Goal: Transaction & Acquisition: Purchase product/service

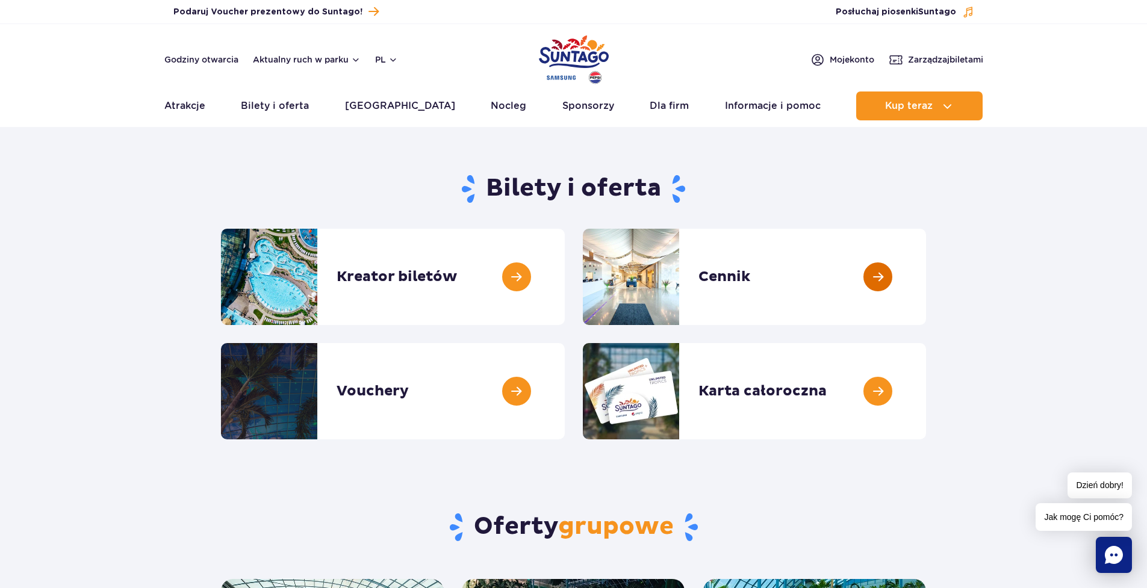
click at [926, 274] on link at bounding box center [926, 277] width 0 height 96
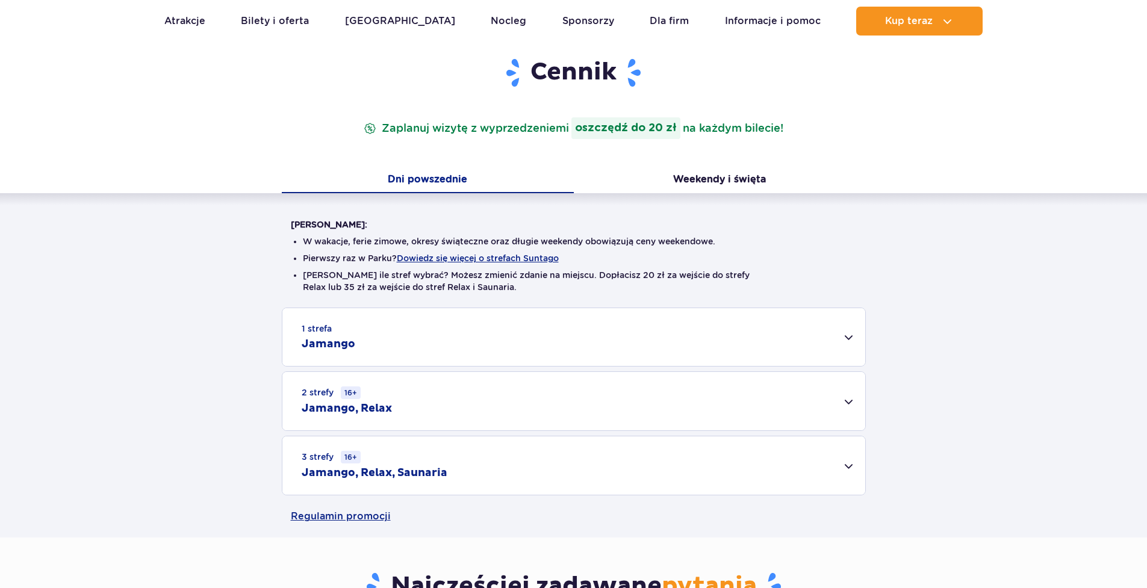
scroll to position [241, 0]
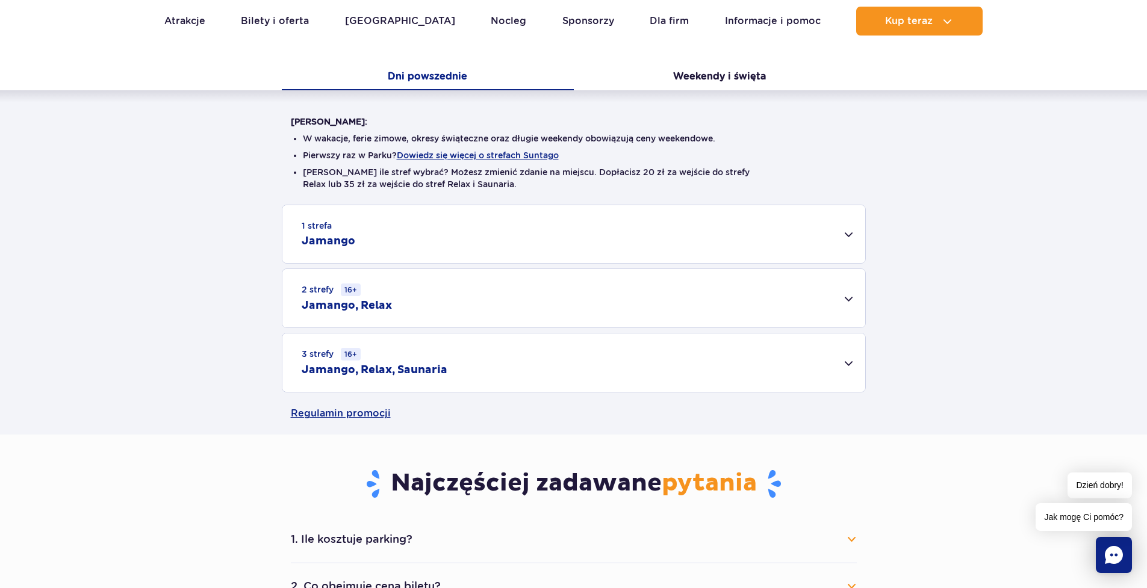
click at [446, 235] on div "1 strefa Jamango" at bounding box center [573, 234] width 583 height 58
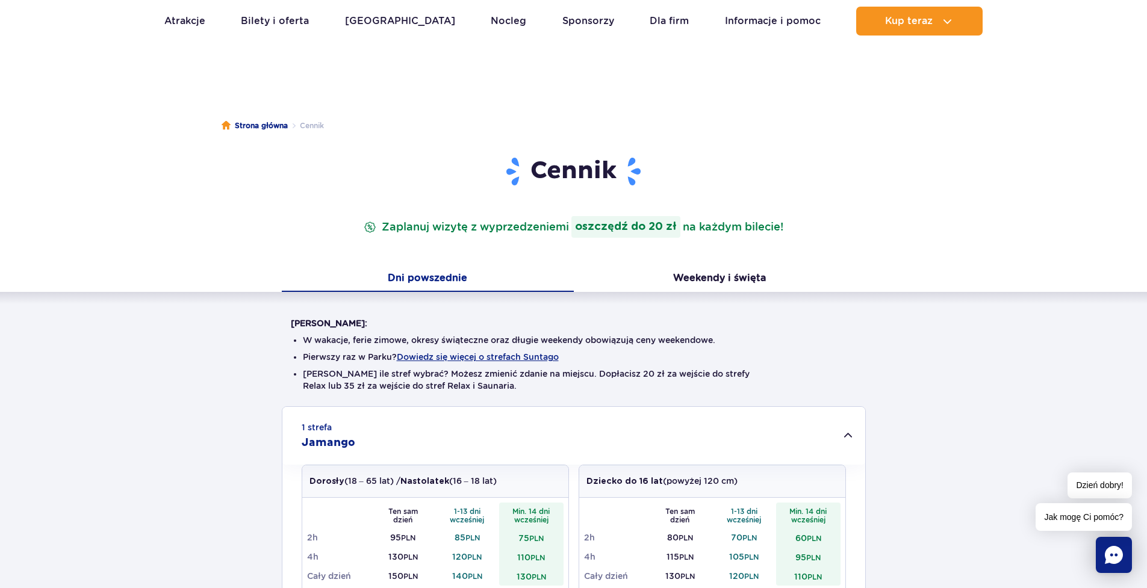
scroll to position [0, 0]
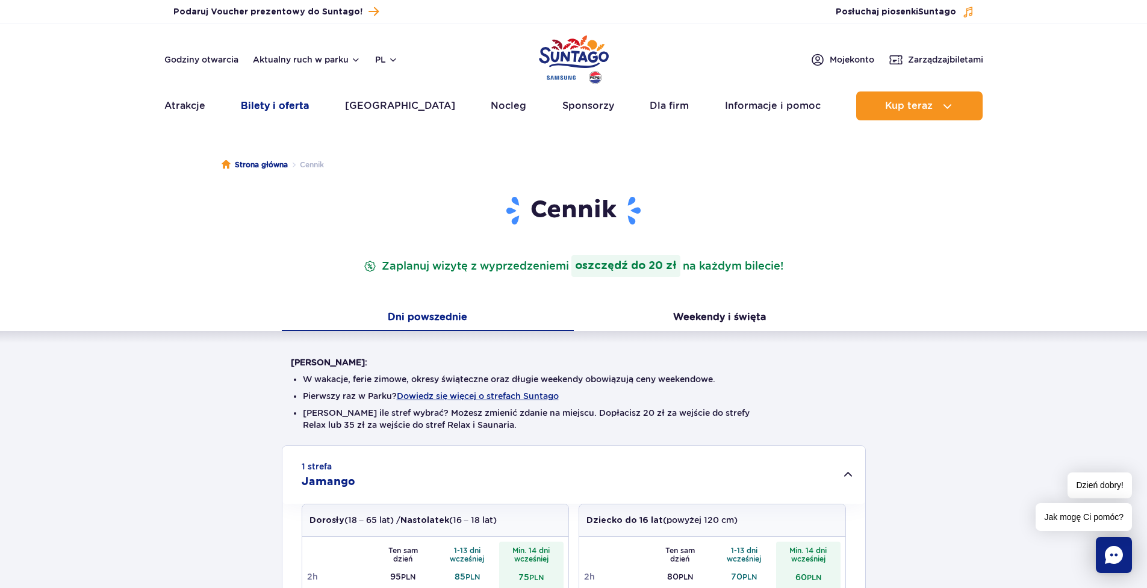
click at [290, 111] on link "Bilety i oferta" at bounding box center [275, 106] width 68 height 29
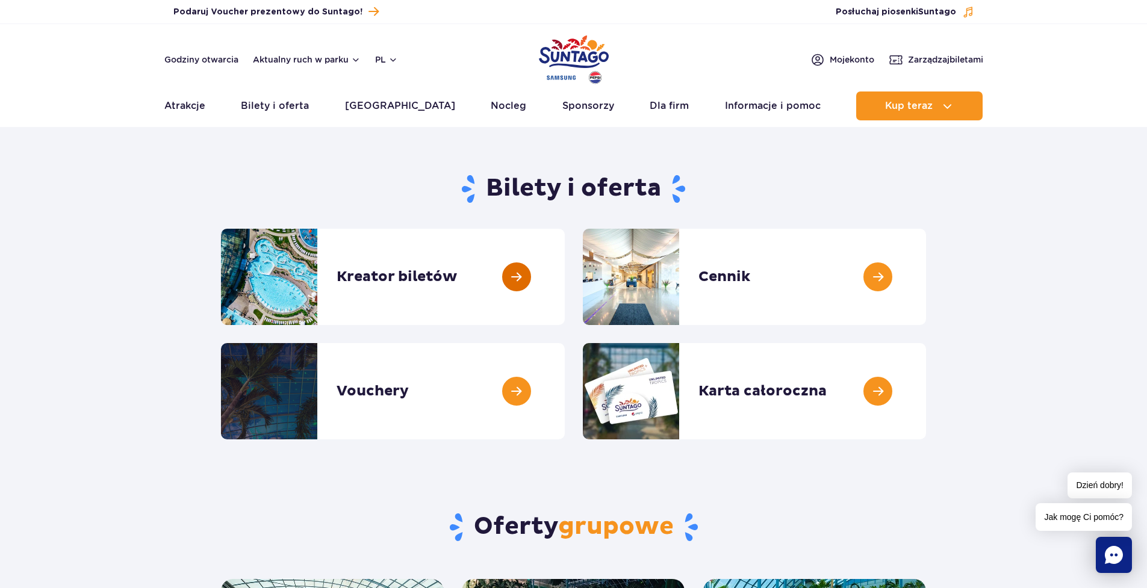
click at [565, 285] on link at bounding box center [565, 277] width 0 height 96
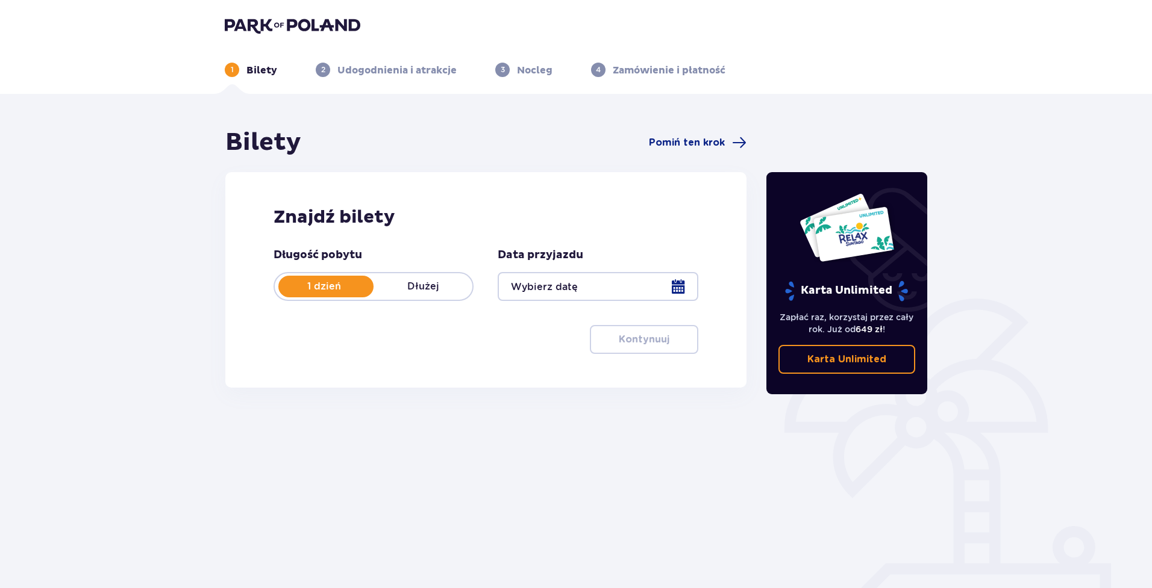
click at [590, 290] on div at bounding box center [597, 286] width 200 height 29
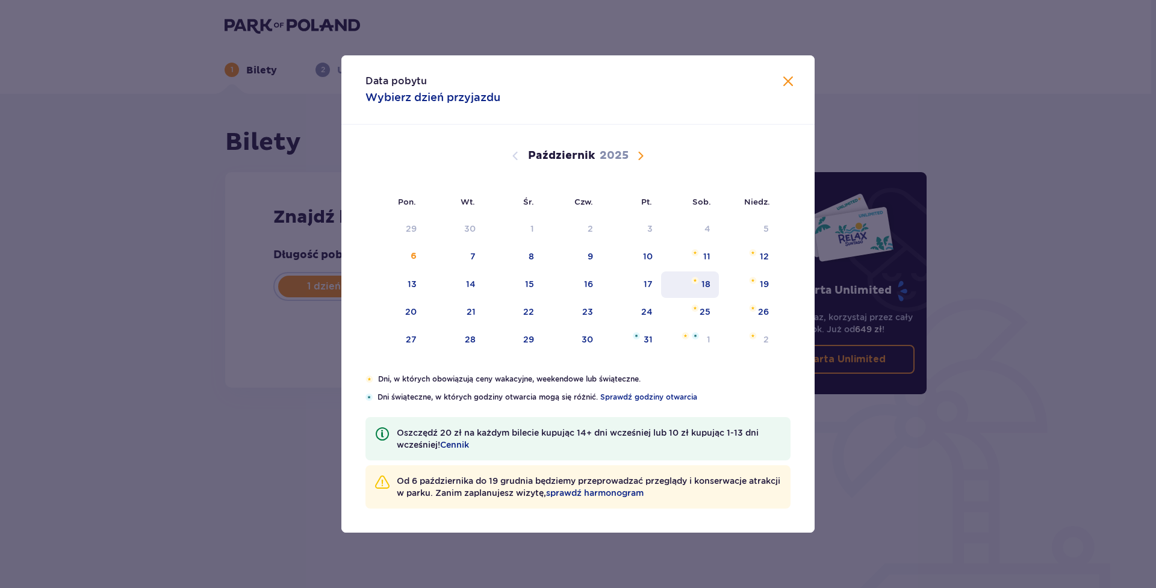
click at [709, 285] on div "18" at bounding box center [706, 284] width 9 height 12
type input "[DATE]"
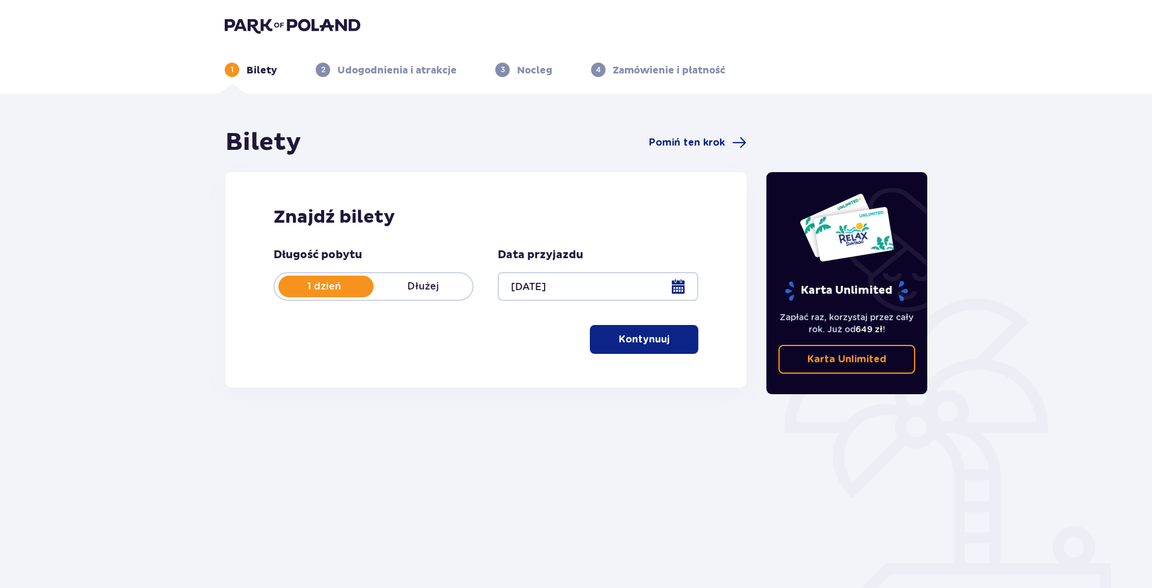
click at [612, 290] on div at bounding box center [597, 286] width 200 height 29
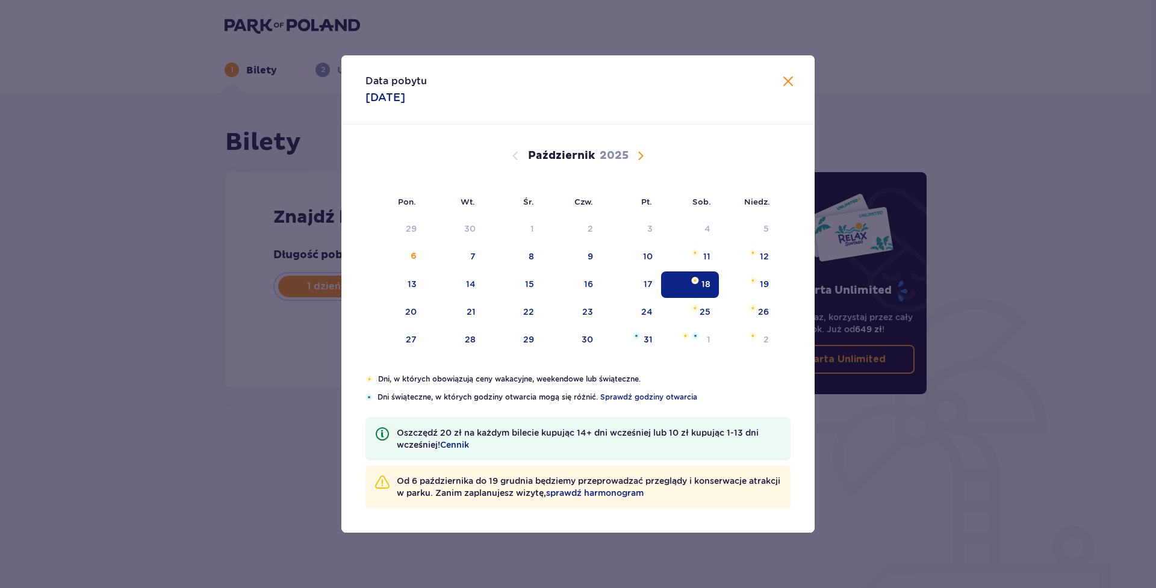
click at [787, 81] on span "Zamknij" at bounding box center [788, 82] width 14 height 14
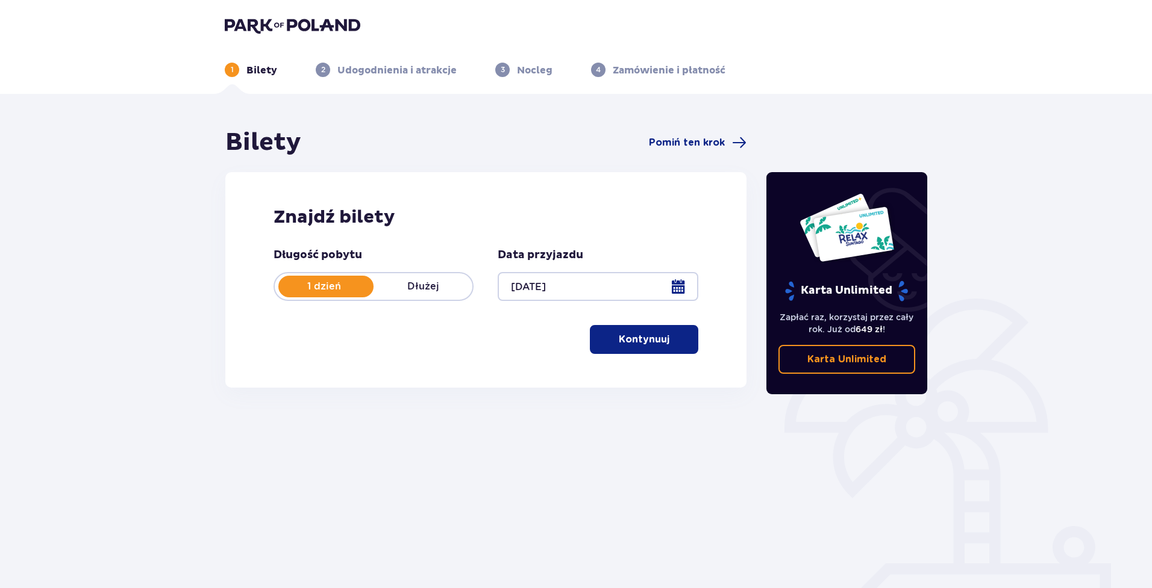
click at [652, 340] on p "Kontynuuj" at bounding box center [644, 339] width 51 height 13
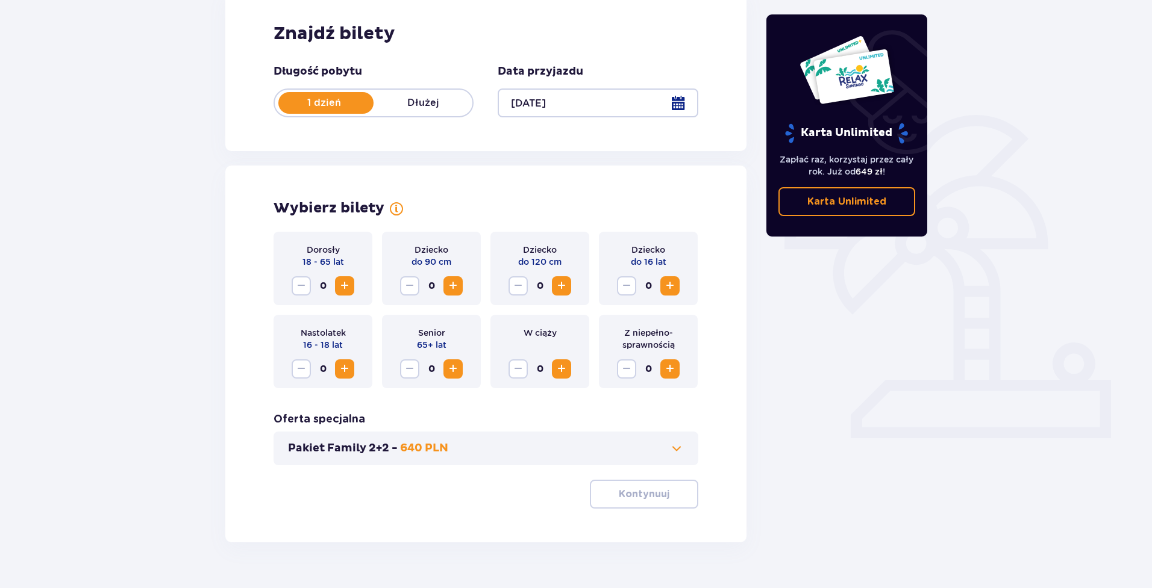
scroll to position [210, 0]
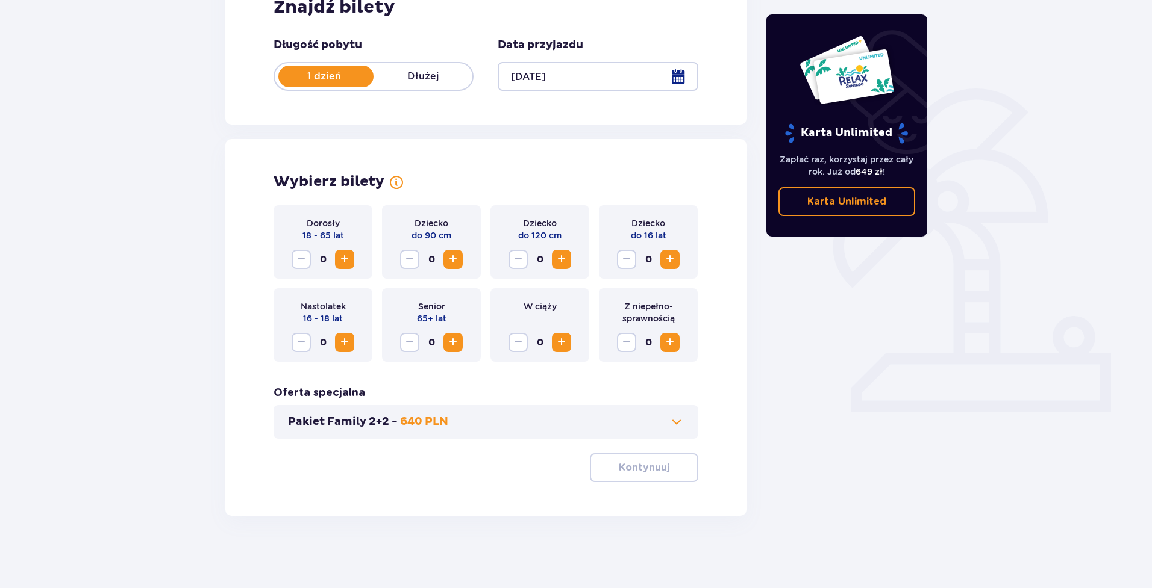
click at [348, 257] on span "Zwiększ" at bounding box center [344, 259] width 14 height 14
click at [348, 258] on span "Zwiększ" at bounding box center [344, 259] width 14 height 14
click at [644, 470] on p "Kontynuuj" at bounding box center [644, 467] width 51 height 13
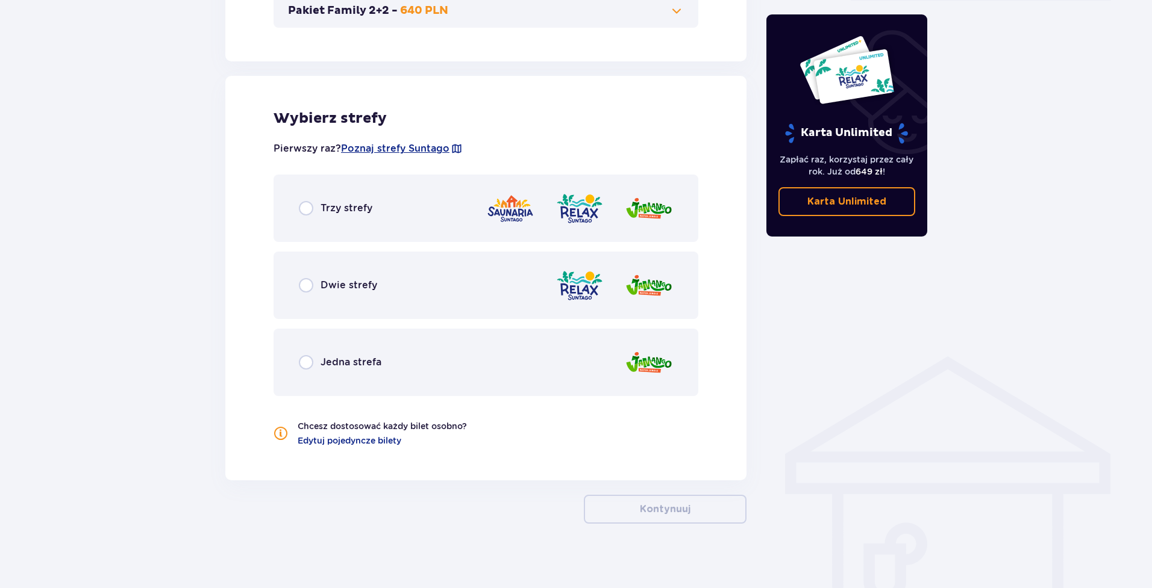
scroll to position [629, 0]
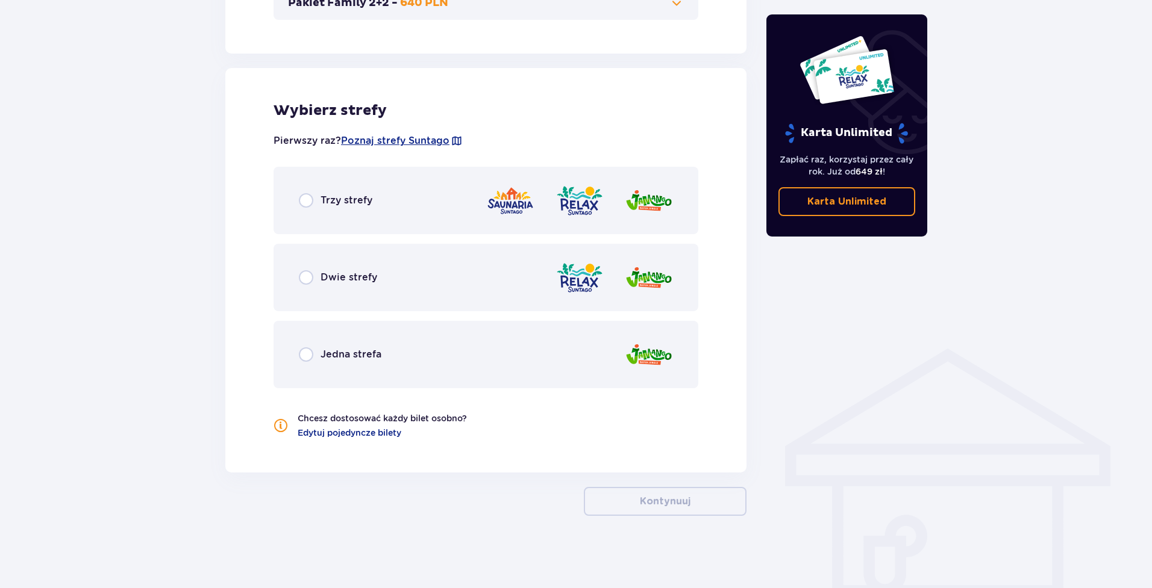
click at [307, 357] on input "radio" at bounding box center [306, 355] width 14 height 14
radio input "true"
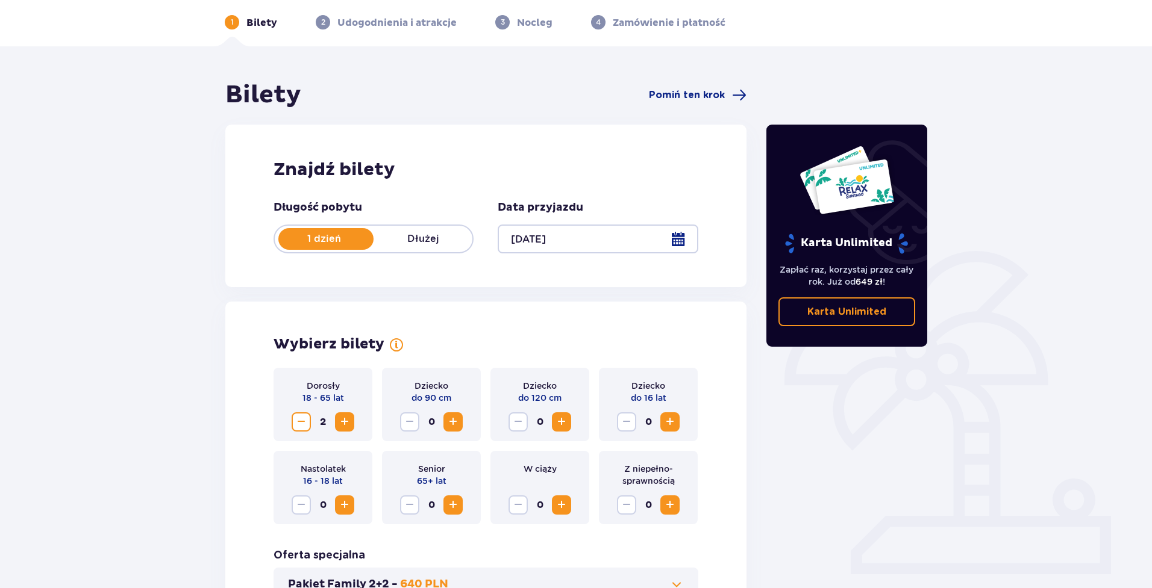
scroll to position [0, 0]
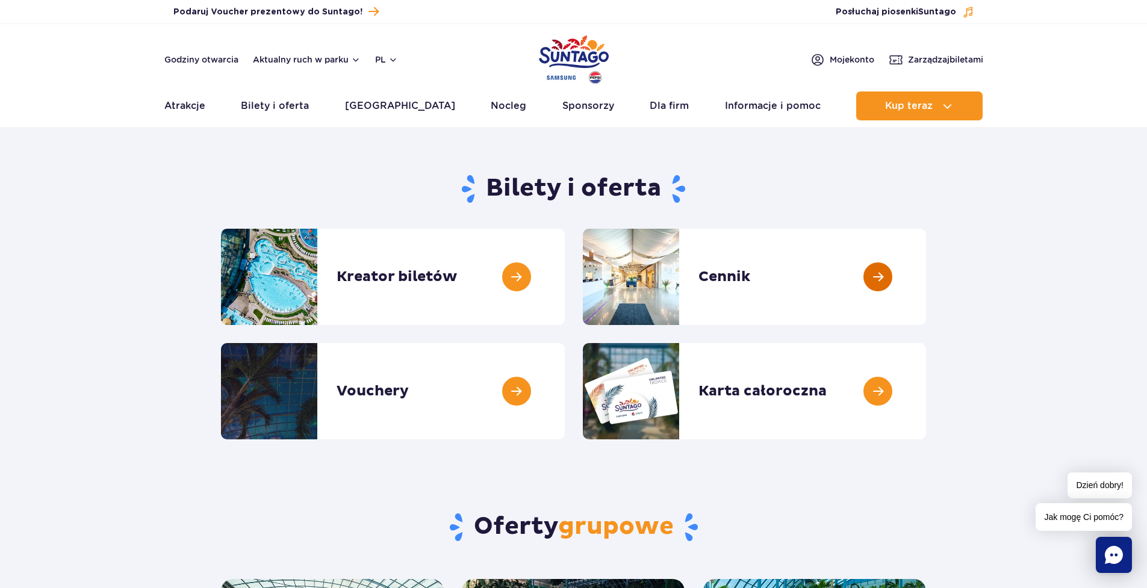
click at [926, 275] on link at bounding box center [926, 277] width 0 height 96
click at [565, 295] on link at bounding box center [565, 277] width 0 height 96
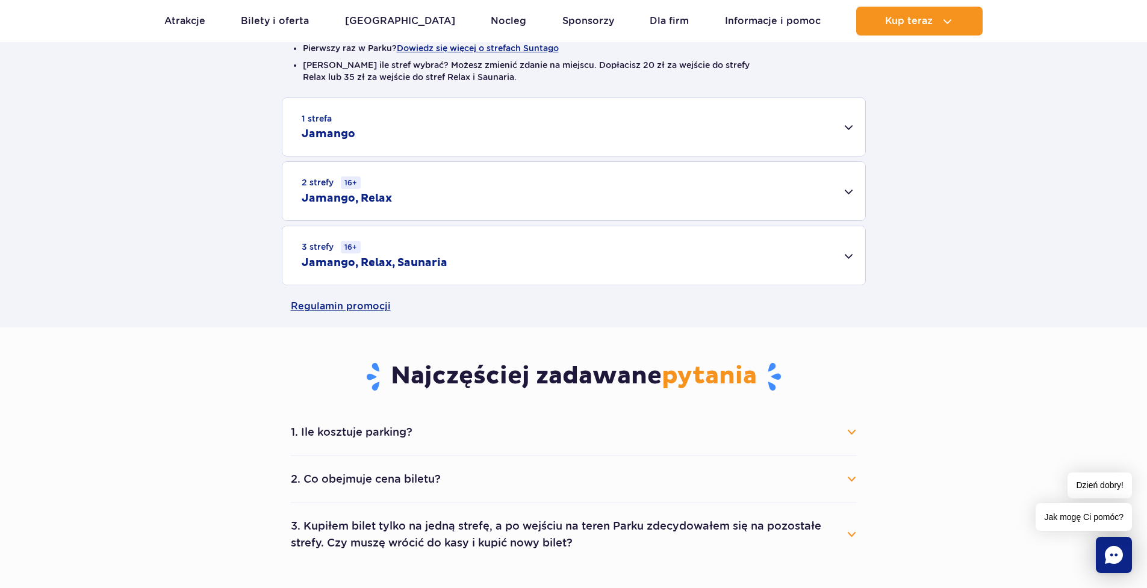
scroll to position [321, 0]
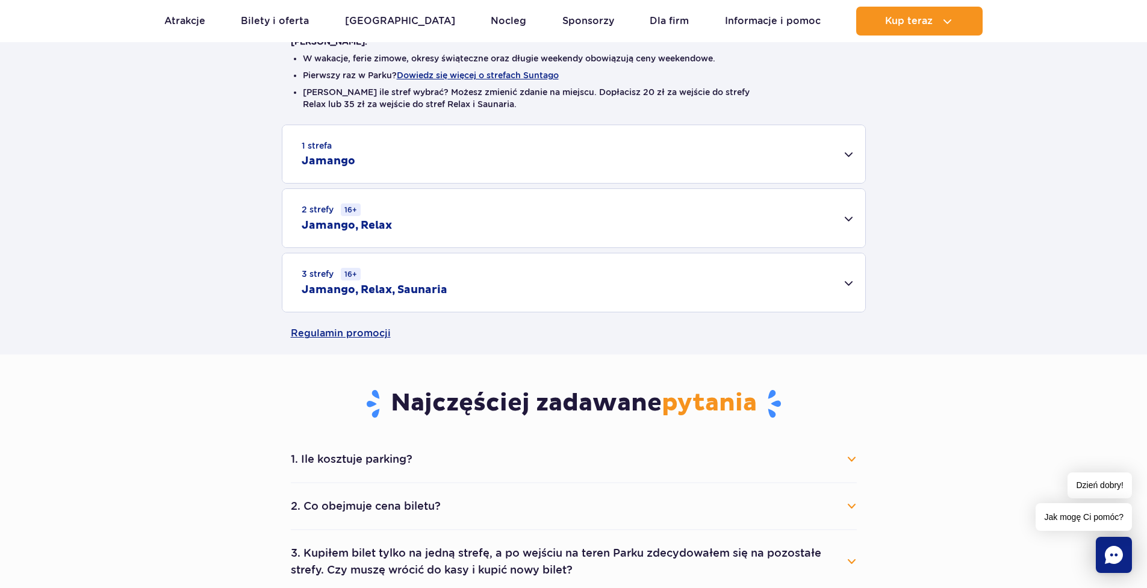
click at [430, 157] on div "1 strefa Jamango" at bounding box center [573, 154] width 583 height 58
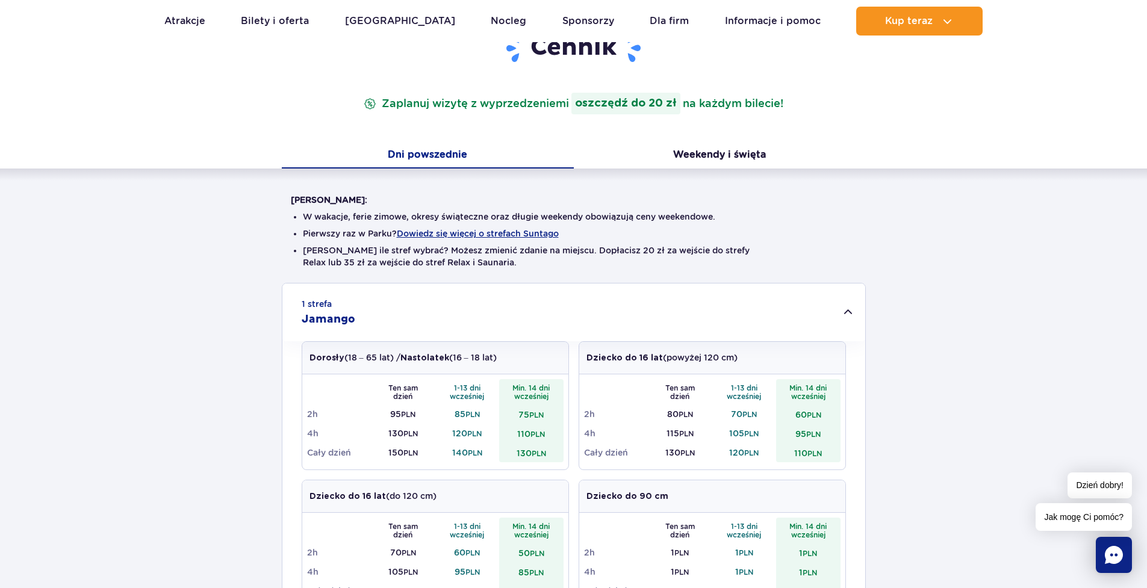
scroll to position [161, 0]
click at [717, 158] on button "Weekendy i święta" at bounding box center [720, 157] width 292 height 25
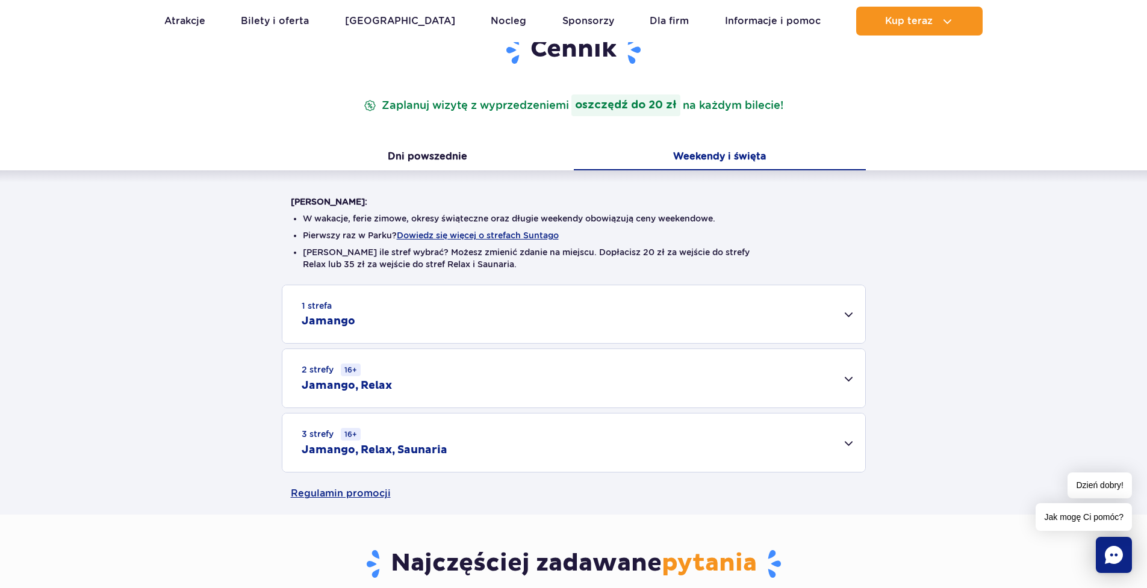
click at [397, 309] on div "1 strefa Jamango" at bounding box center [573, 314] width 583 height 58
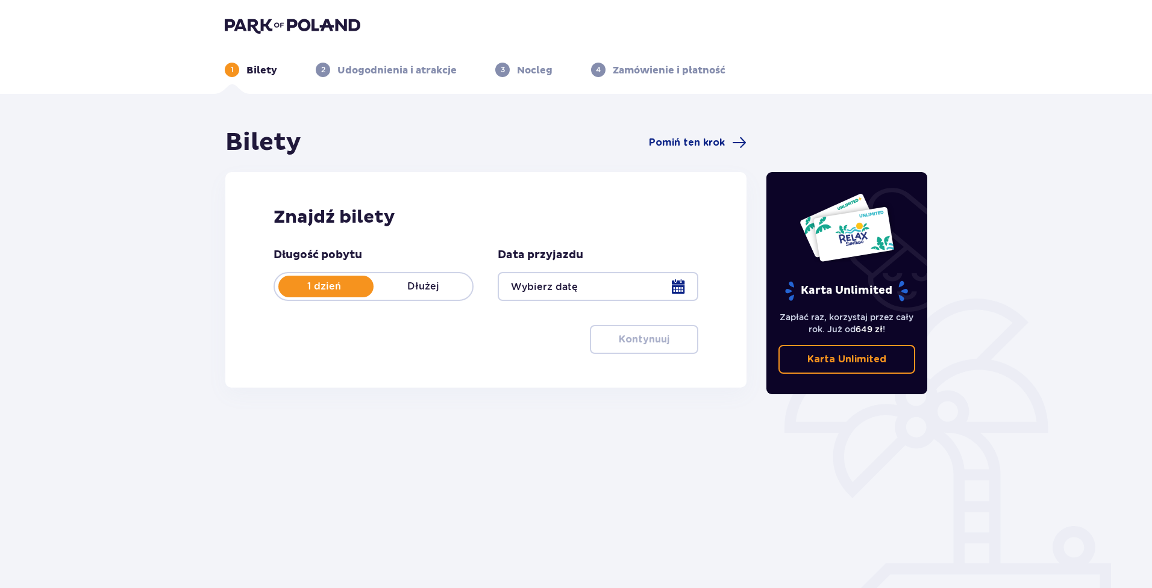
click at [636, 292] on div at bounding box center [597, 286] width 200 height 29
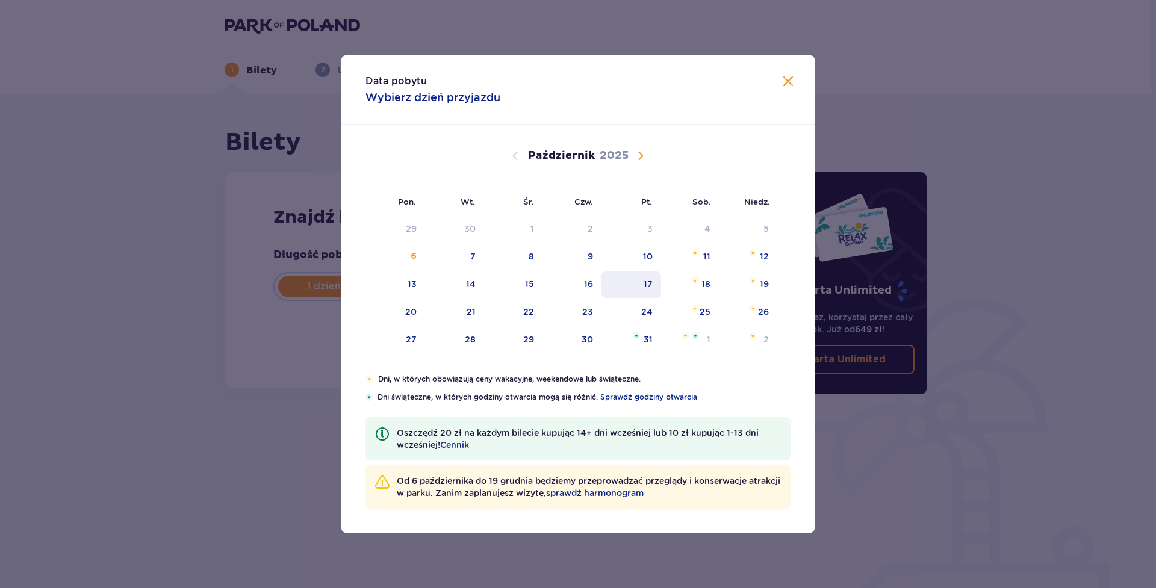
click at [649, 288] on div "17" at bounding box center [648, 284] width 9 height 12
type input "17.10.25"
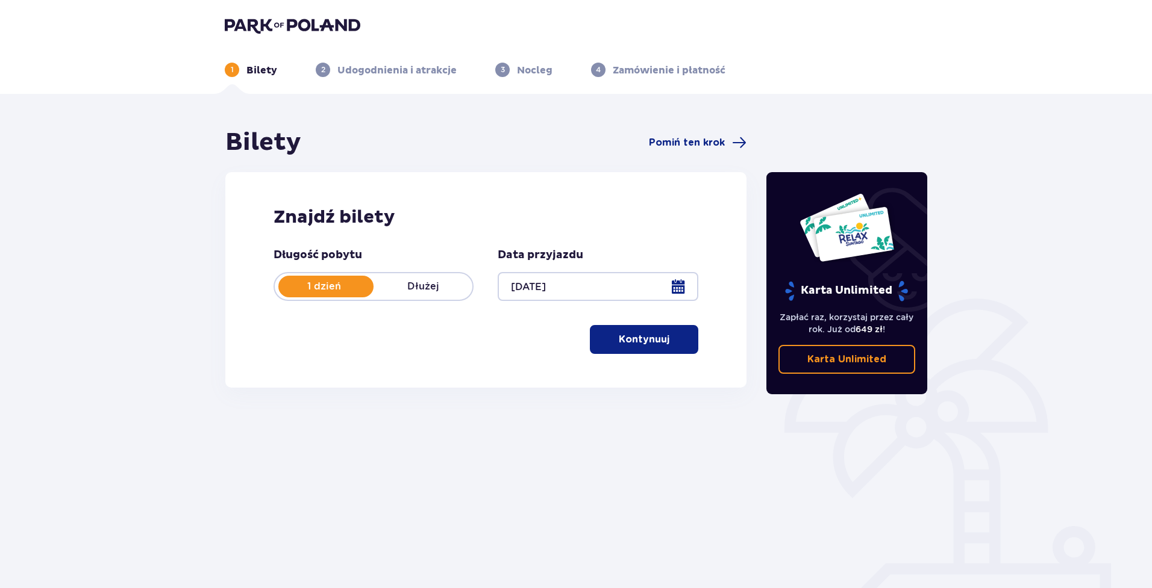
click at [652, 340] on p "Kontynuuj" at bounding box center [644, 339] width 51 height 13
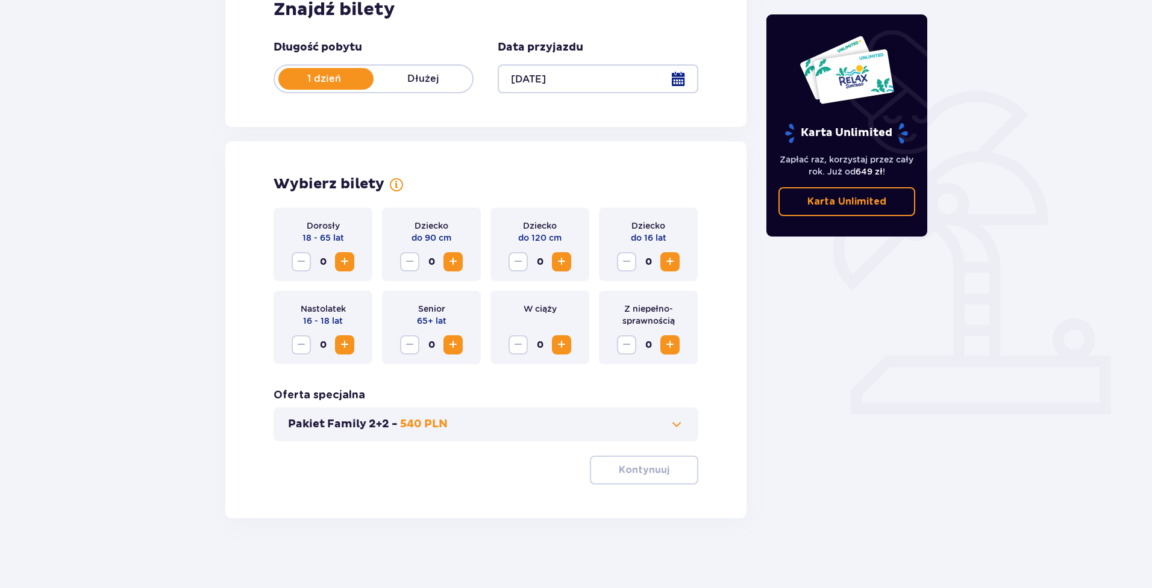
scroll to position [210, 0]
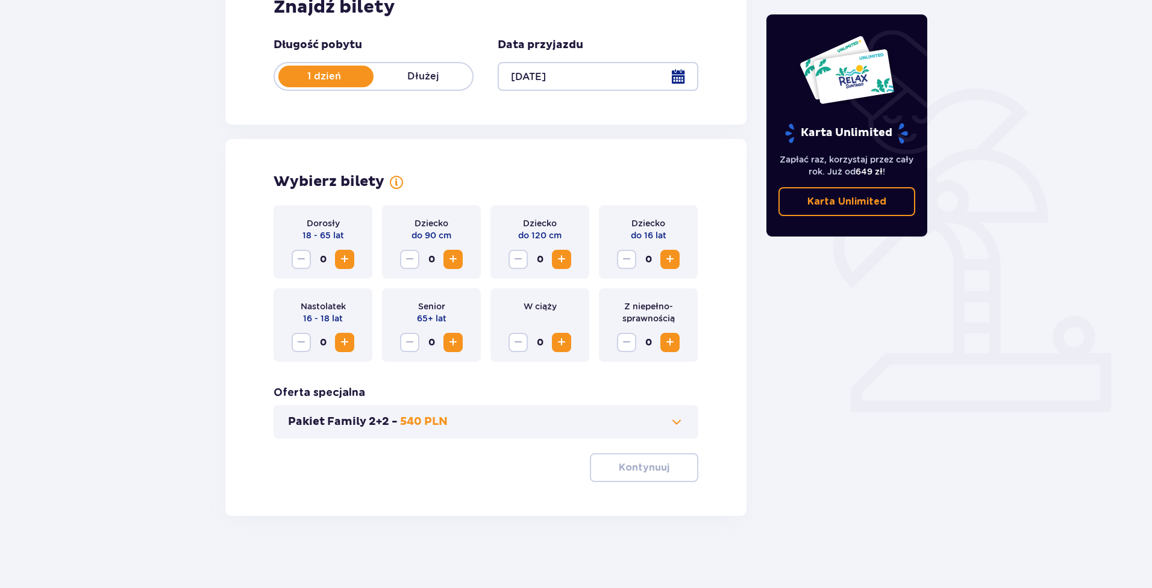
click at [345, 258] on span "Zwiększ" at bounding box center [344, 259] width 14 height 14
click at [625, 465] on p "Kontynuuj" at bounding box center [644, 467] width 51 height 13
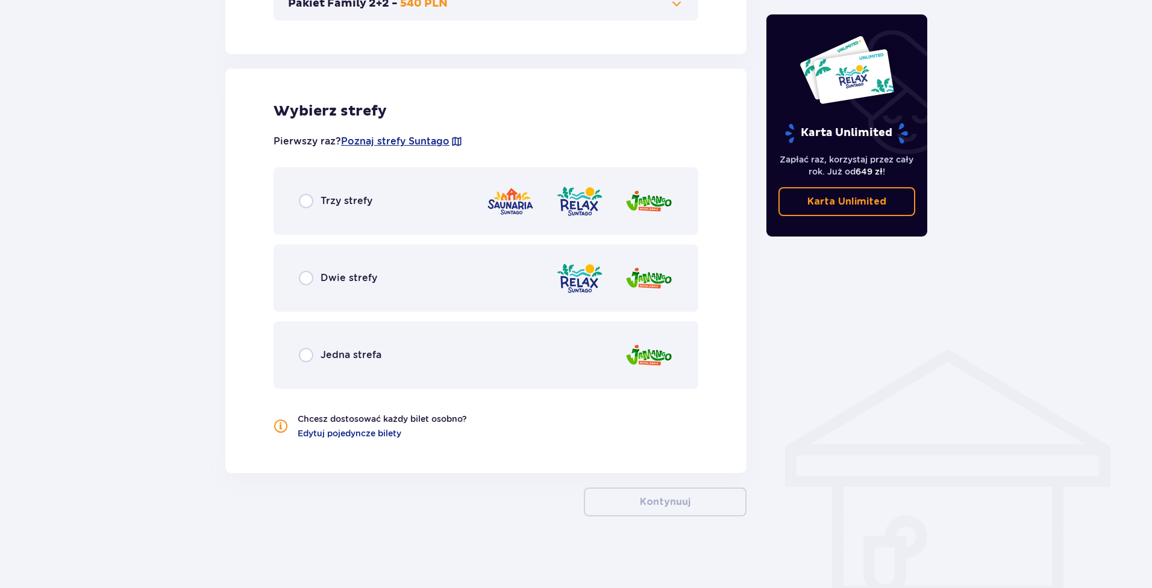
scroll to position [629, 0]
click at [310, 351] on input "radio" at bounding box center [306, 355] width 14 height 14
radio input "true"
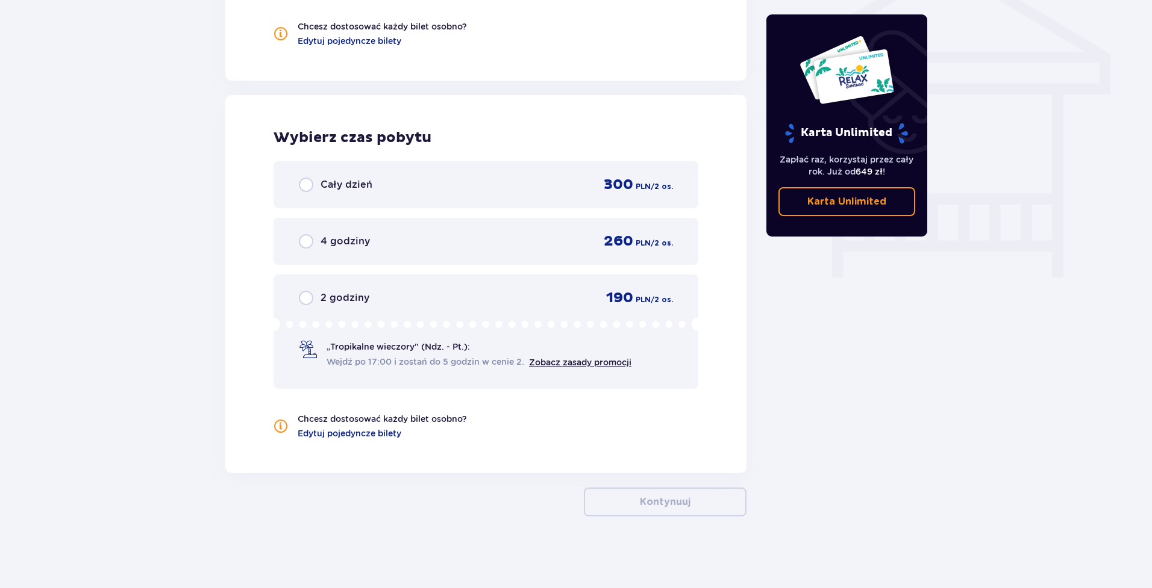
scroll to position [1022, 0]
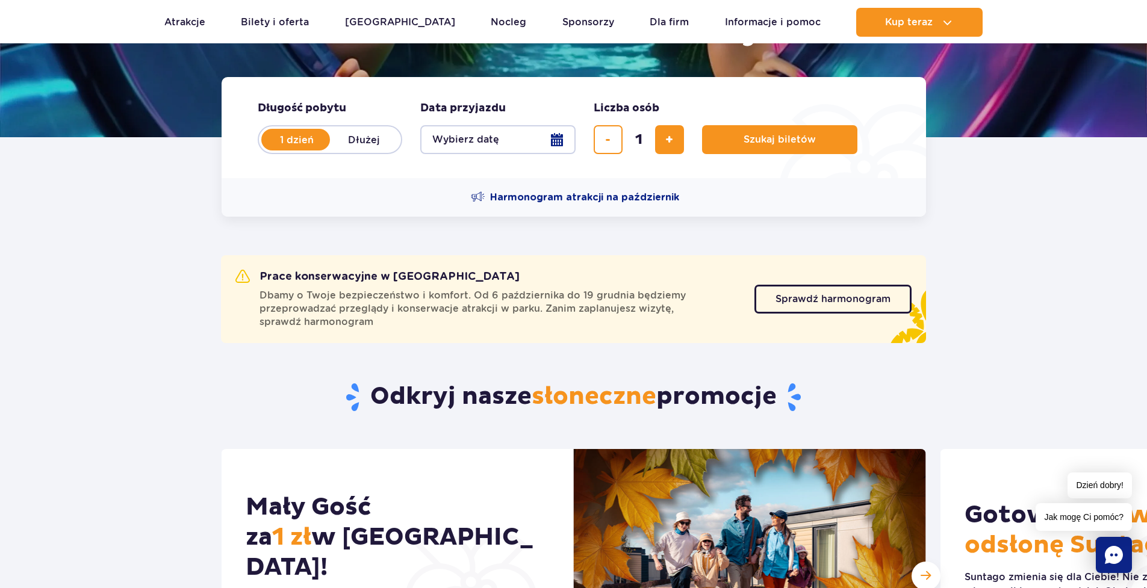
click at [549, 139] on button "Wybierz datę" at bounding box center [497, 139] width 155 height 29
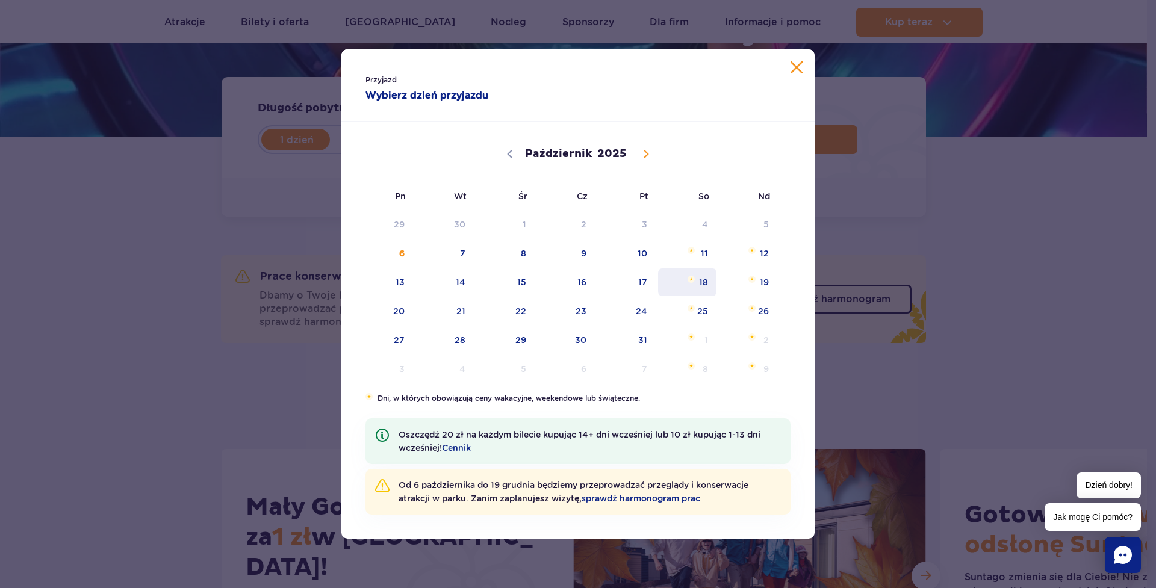
click at [704, 277] on span "18" at bounding box center [687, 283] width 61 height 28
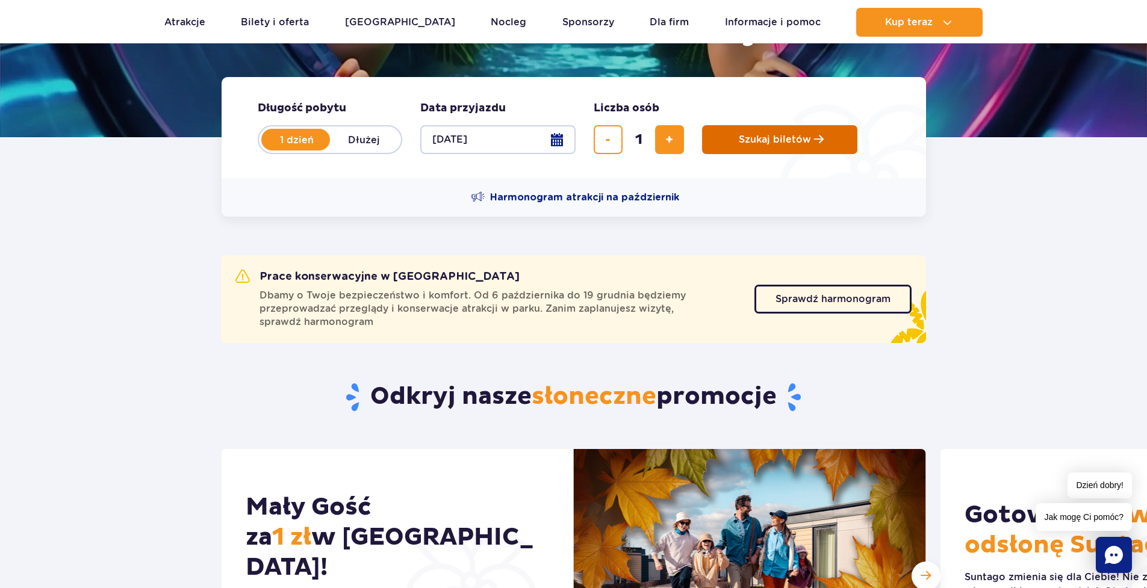
click at [767, 140] on span "Szukaj biletów" at bounding box center [775, 139] width 72 height 11
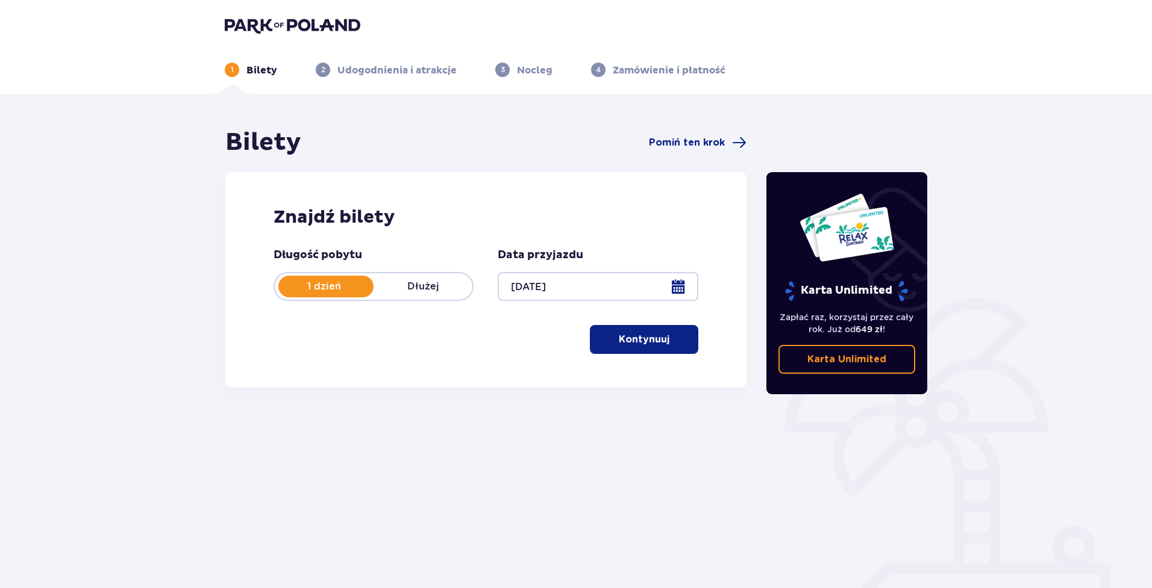
click at [634, 337] on p "Kontynuuj" at bounding box center [644, 339] width 51 height 13
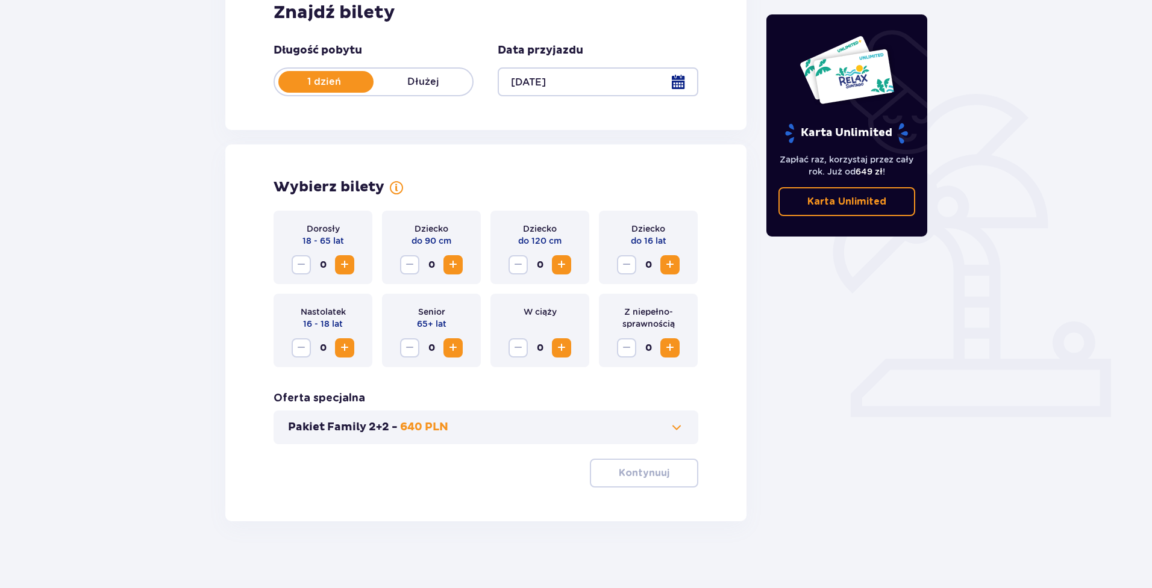
scroll to position [210, 0]
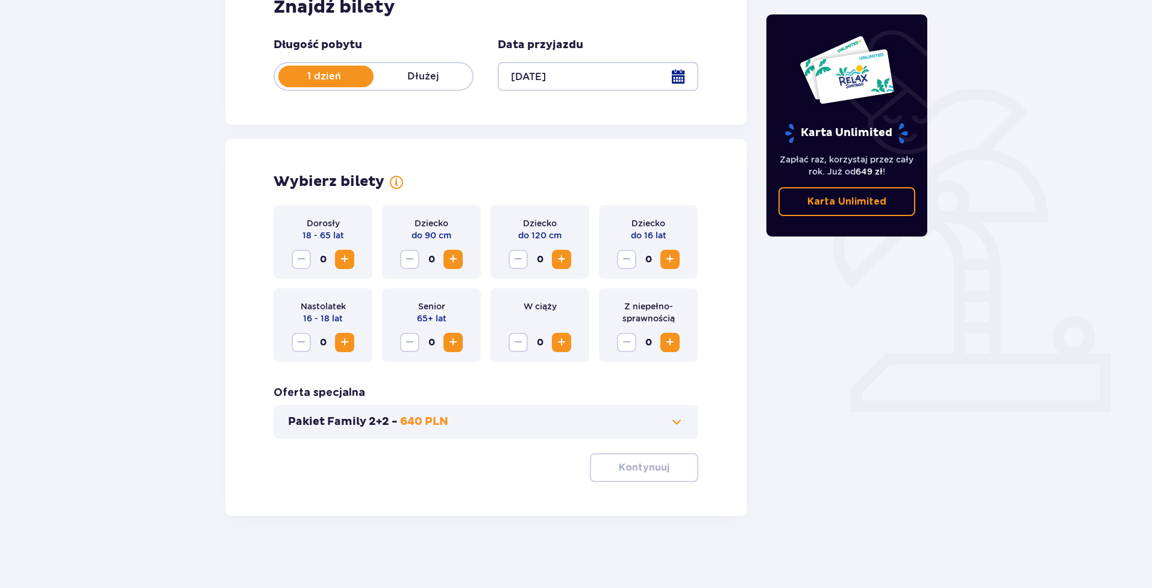
click at [346, 258] on span "Zwiększ" at bounding box center [344, 259] width 14 height 14
click at [461, 425] on button "Pakiet Family 2+2 - 640 PLN" at bounding box center [486, 422] width 396 height 14
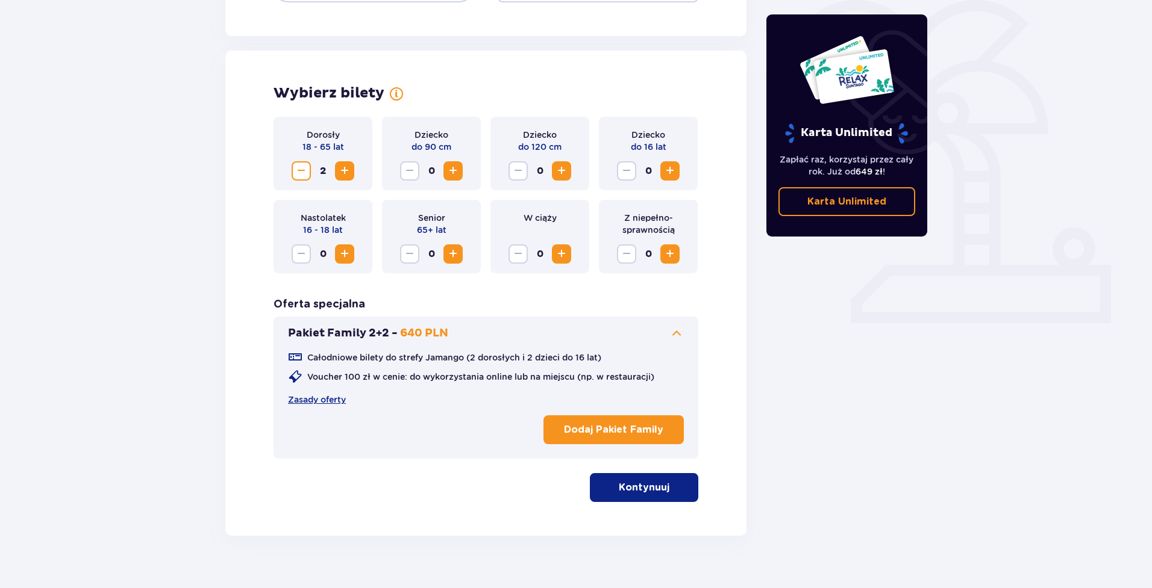
scroll to position [319, 0]
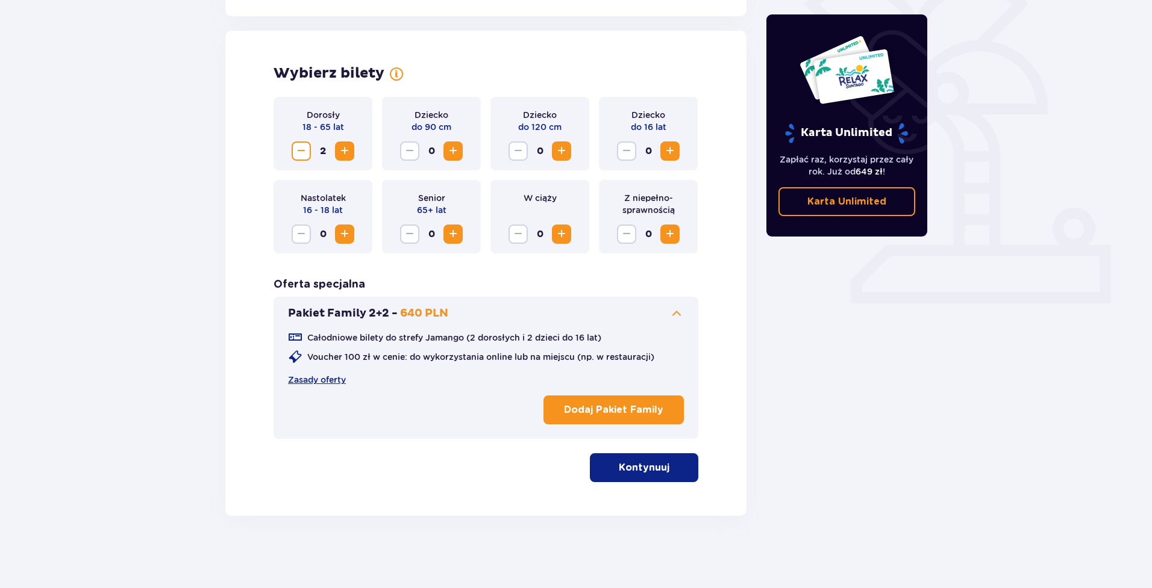
click at [337, 146] on span "Zwiększ" at bounding box center [344, 151] width 14 height 14
click at [338, 146] on span "Zwiększ" at bounding box center [344, 151] width 14 height 14
click at [619, 465] on p "Kontynuuj" at bounding box center [644, 467] width 51 height 13
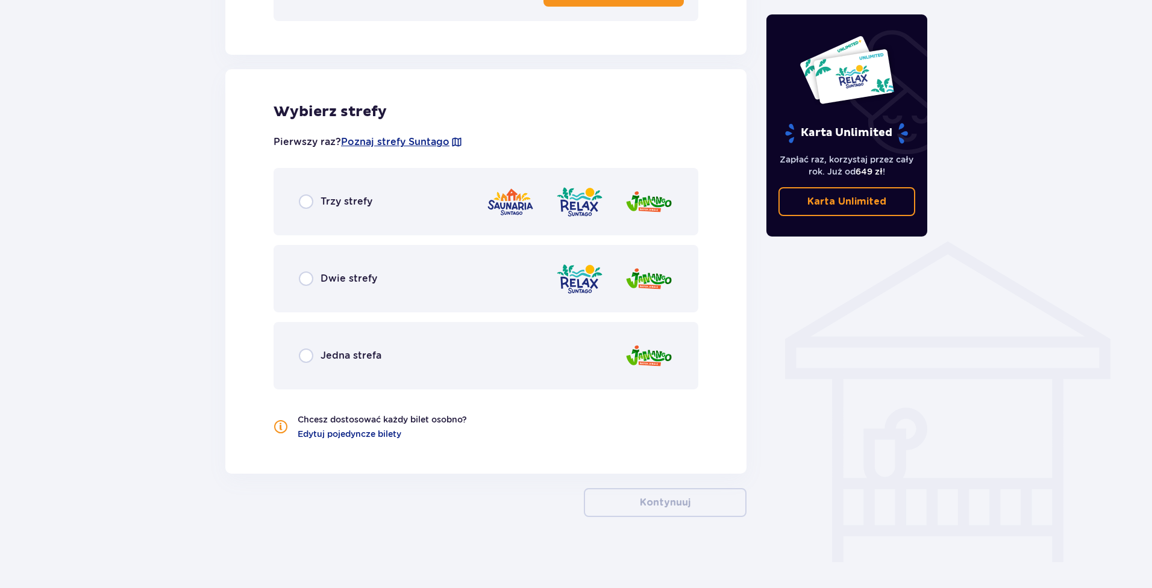
scroll to position [738, 0]
click at [311, 357] on input "radio" at bounding box center [306, 355] width 14 height 14
radio input "true"
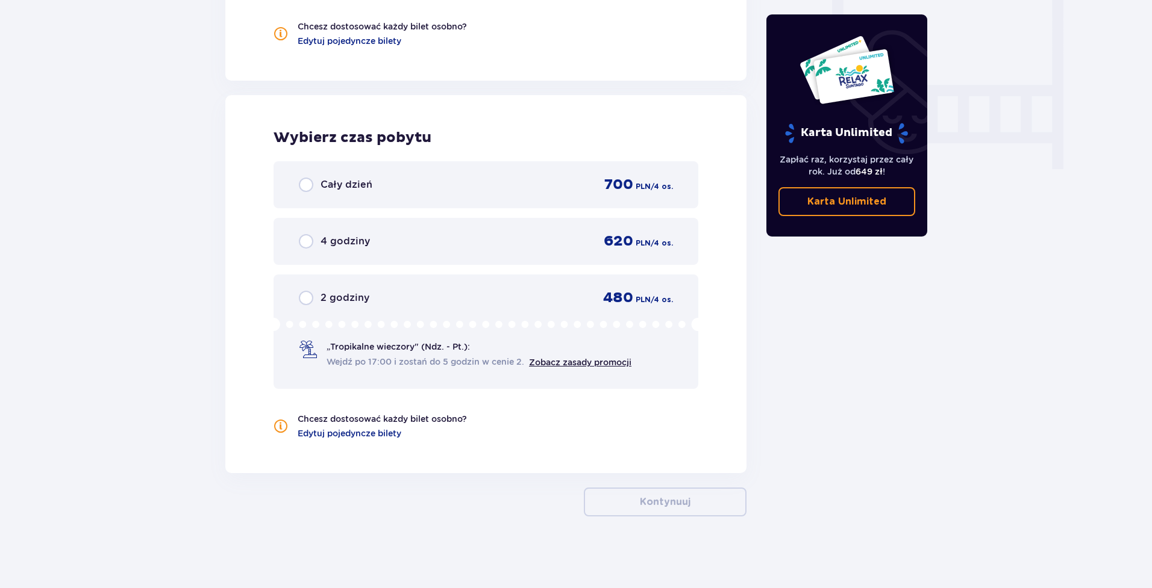
scroll to position [1130, 0]
click at [559, 364] on link "Zobacz zasady promocji" at bounding box center [580, 362] width 102 height 10
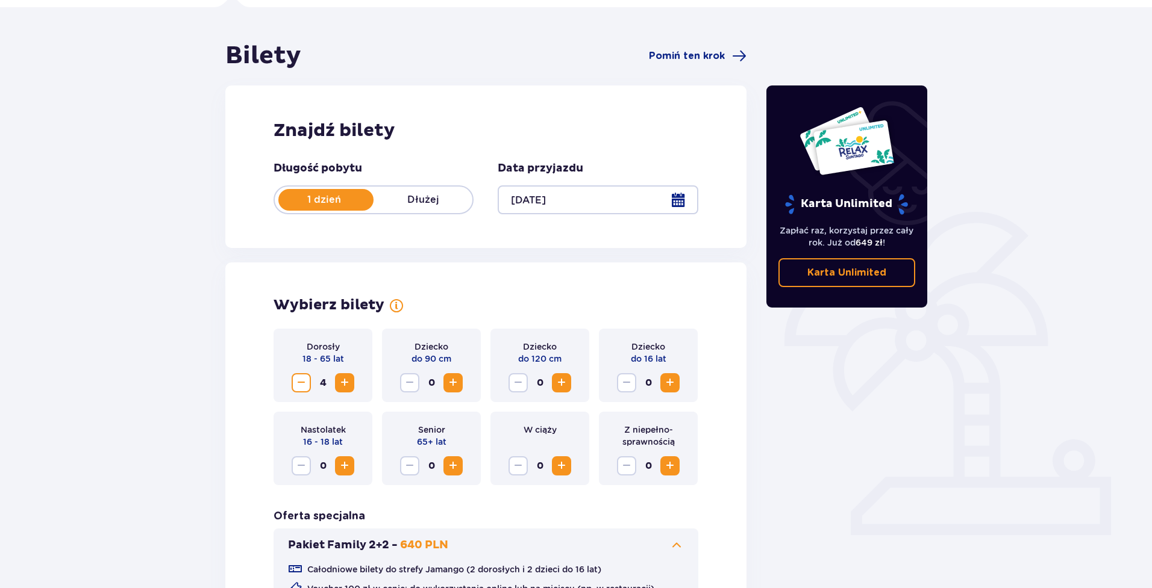
click at [393, 193] on p "Dłużej" at bounding box center [422, 199] width 99 height 13
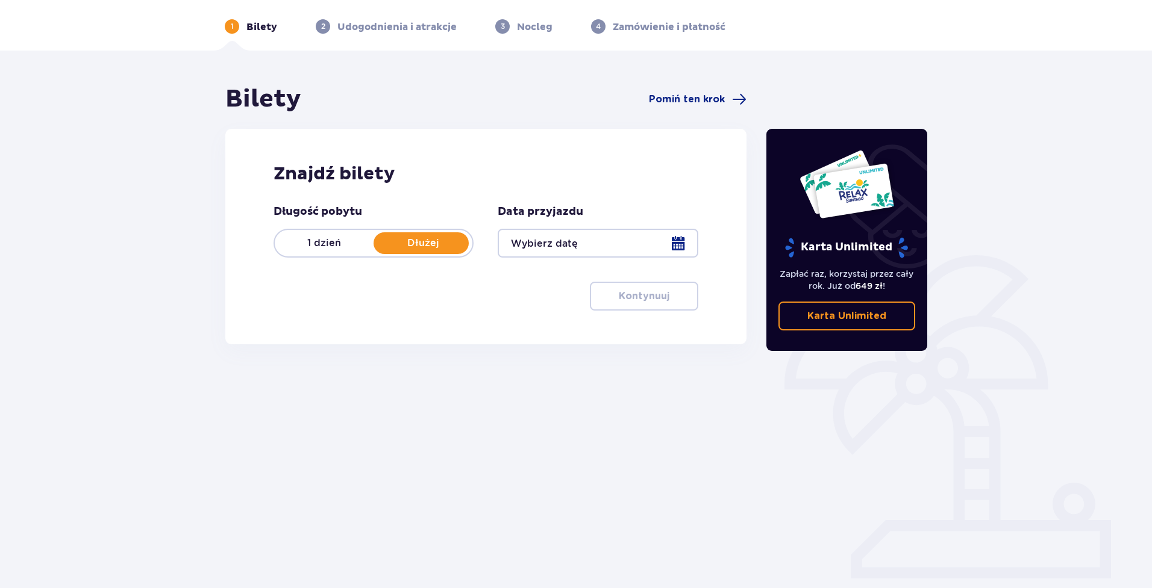
scroll to position [43, 0]
click at [322, 248] on p "1 dzień" at bounding box center [324, 243] width 99 height 13
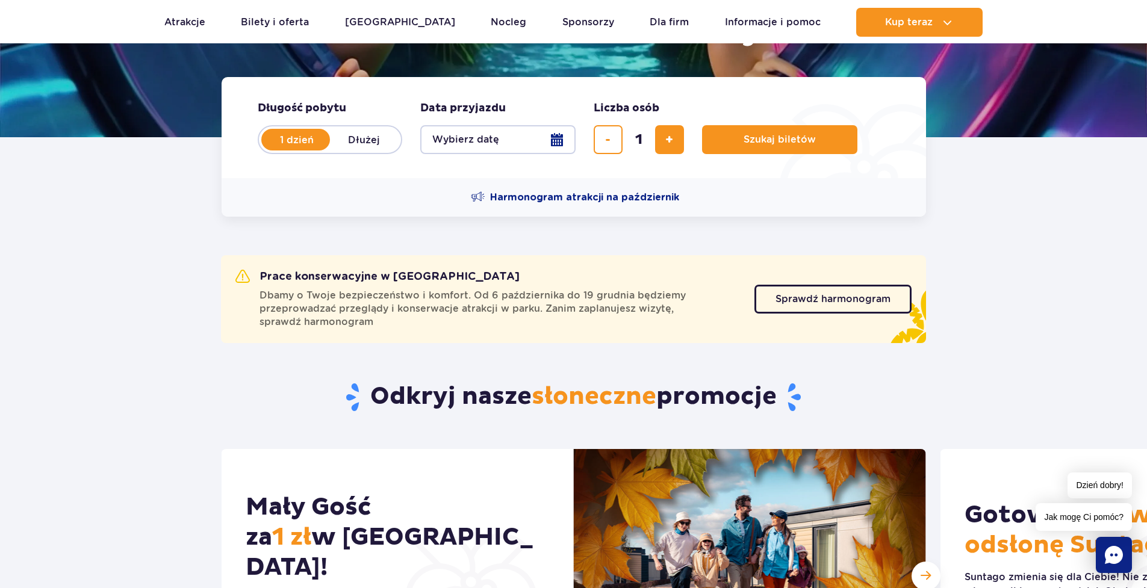
click at [544, 143] on button "Wybierz datę" at bounding box center [497, 139] width 155 height 29
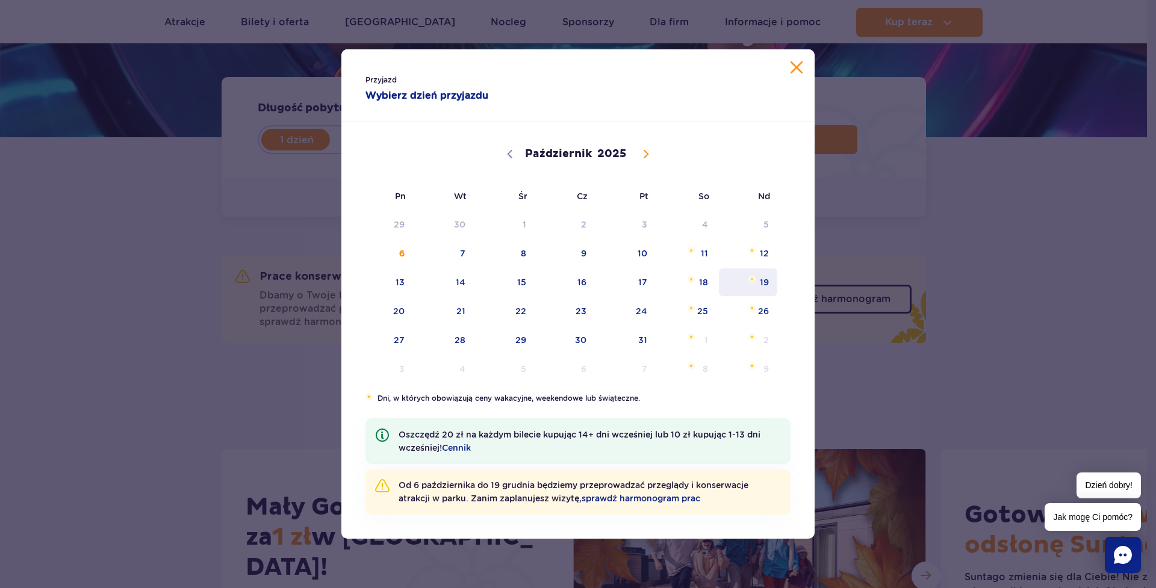
click at [750, 281] on span "Październik 19, 2025" at bounding box center [752, 279] width 7 height 7
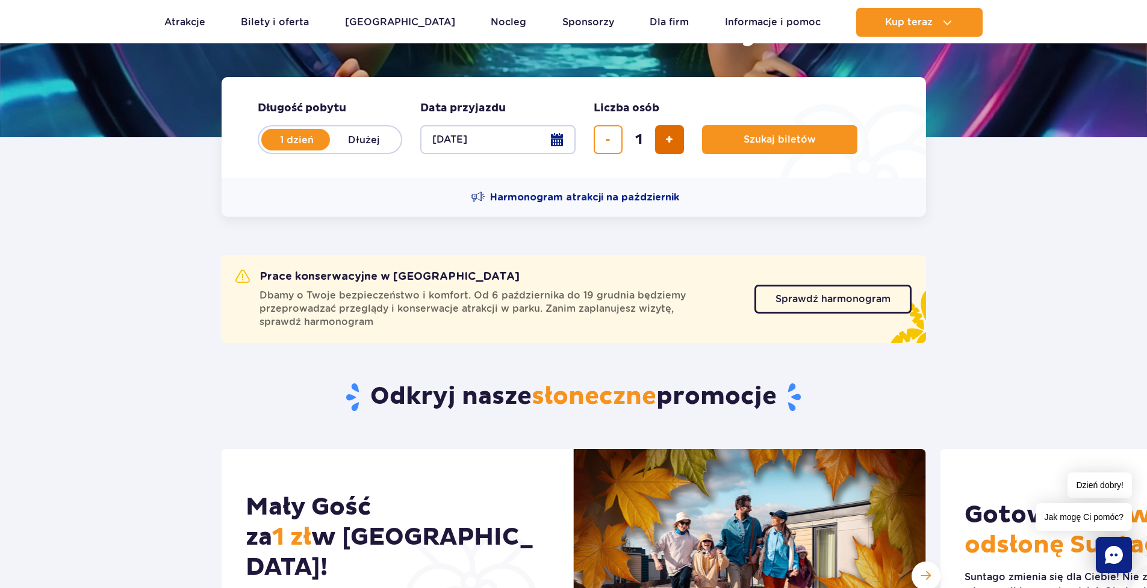
click at [675, 145] on button "dodaj bilet" at bounding box center [669, 139] width 29 height 29
type input "2"
click at [775, 143] on span "Szukaj biletów" at bounding box center [775, 139] width 72 height 11
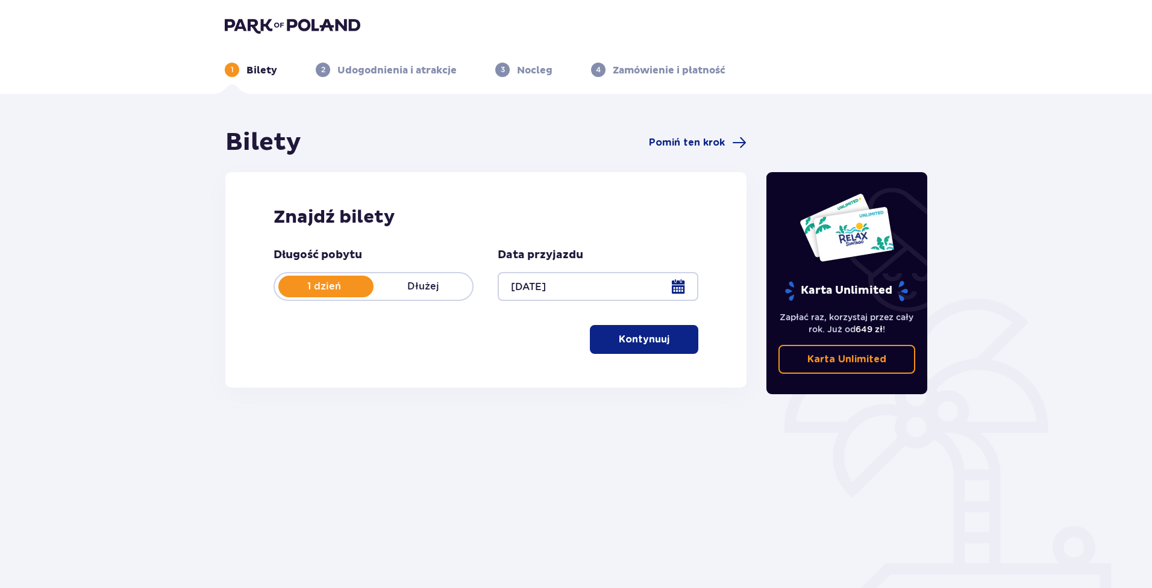
click at [643, 341] on p "Kontynuuj" at bounding box center [644, 339] width 51 height 13
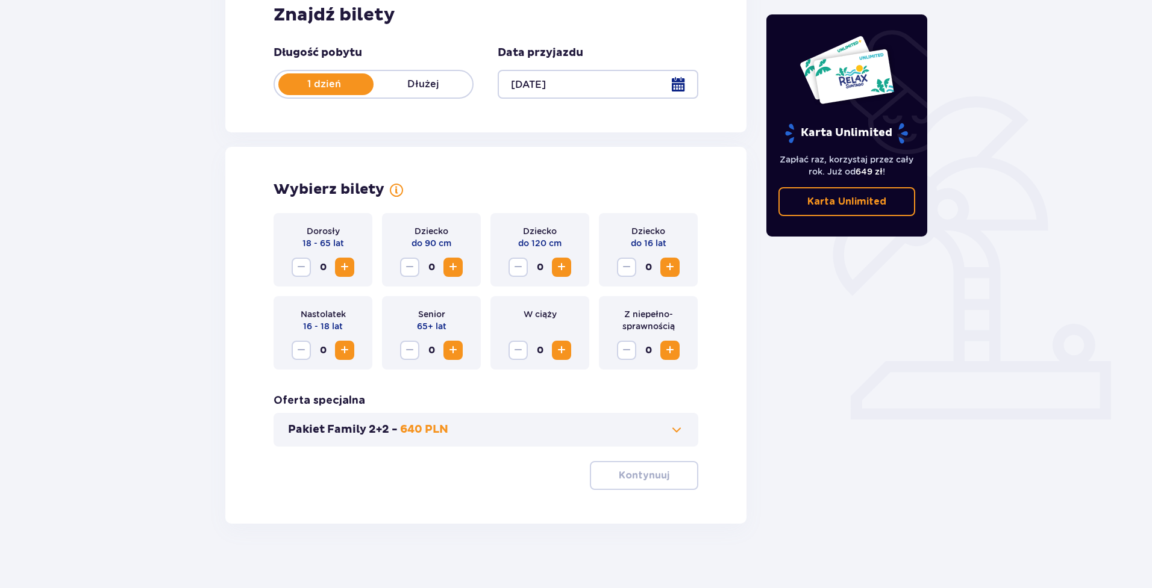
scroll to position [210, 0]
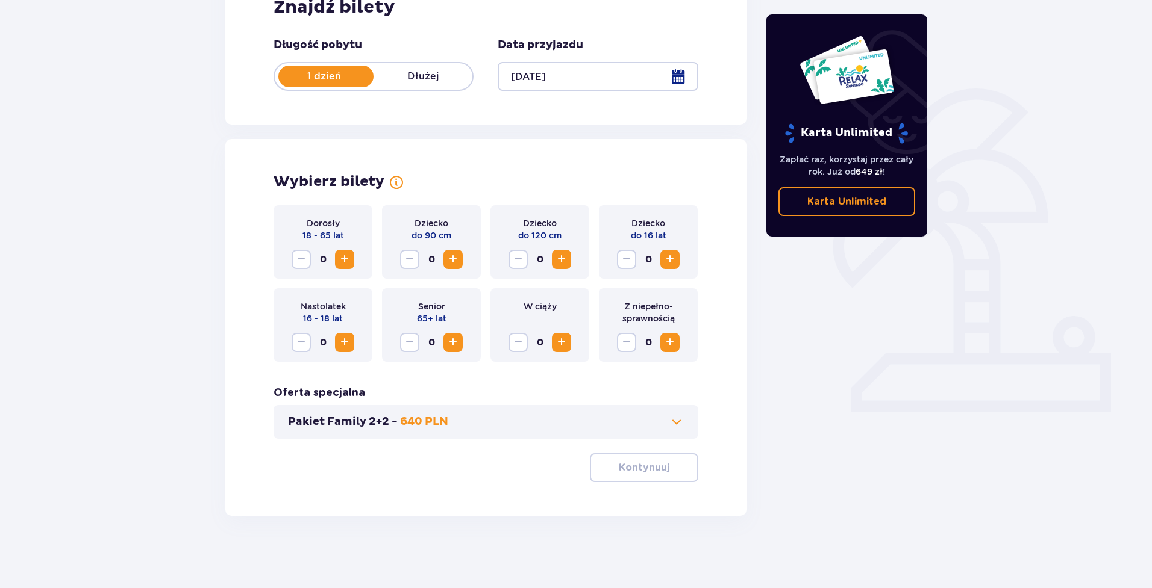
click at [346, 260] on span "Zwiększ" at bounding box center [344, 259] width 14 height 14
click at [634, 472] on p "Kontynuuj" at bounding box center [644, 467] width 51 height 13
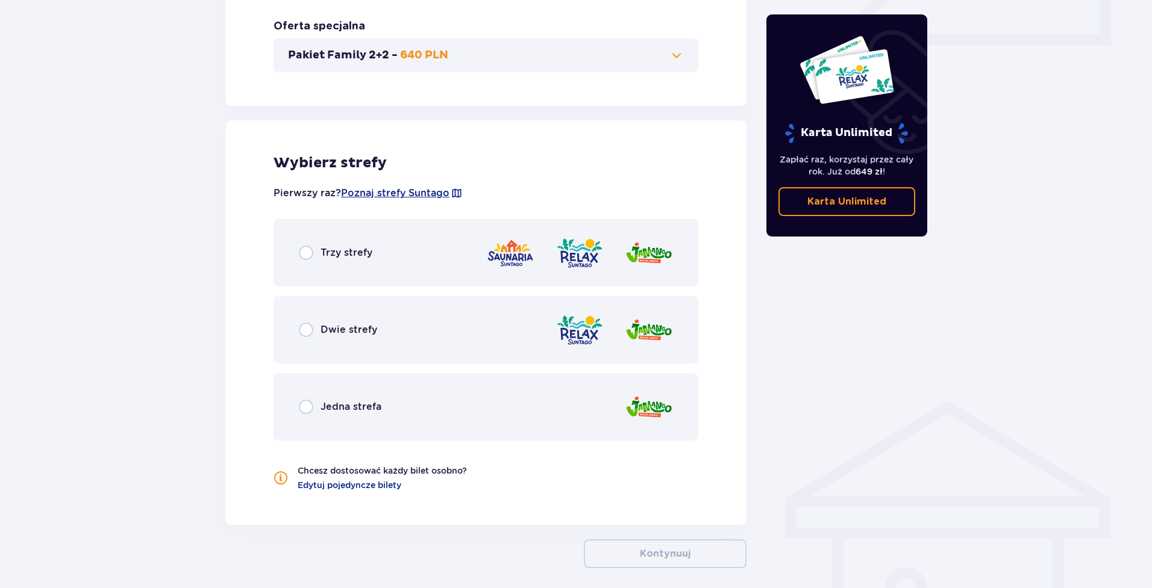
scroll to position [629, 0]
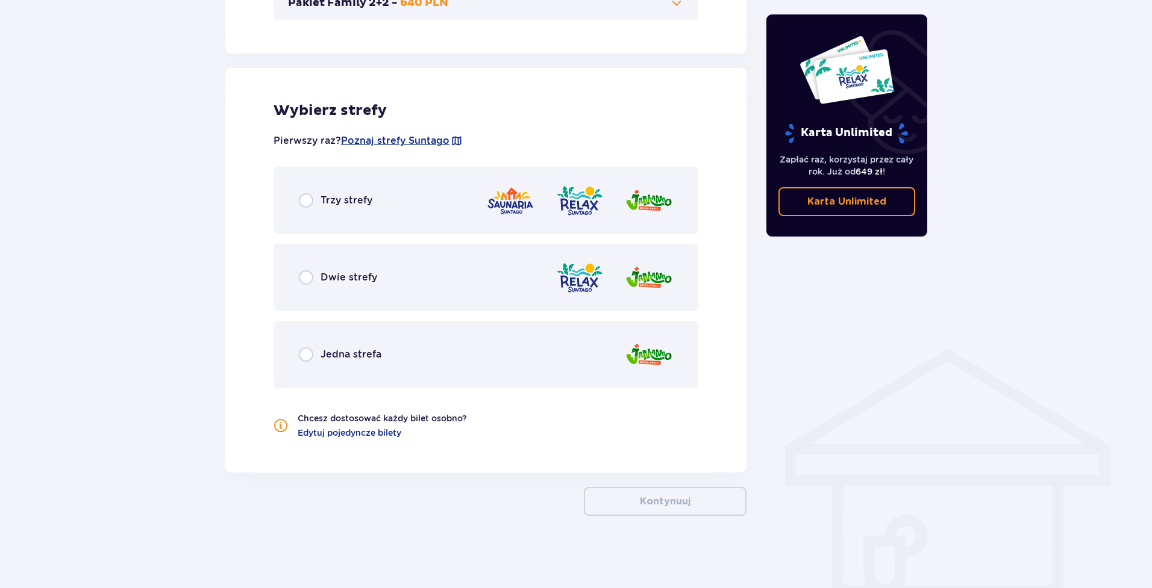
click at [306, 349] on input "radio" at bounding box center [306, 355] width 14 height 14
radio input "true"
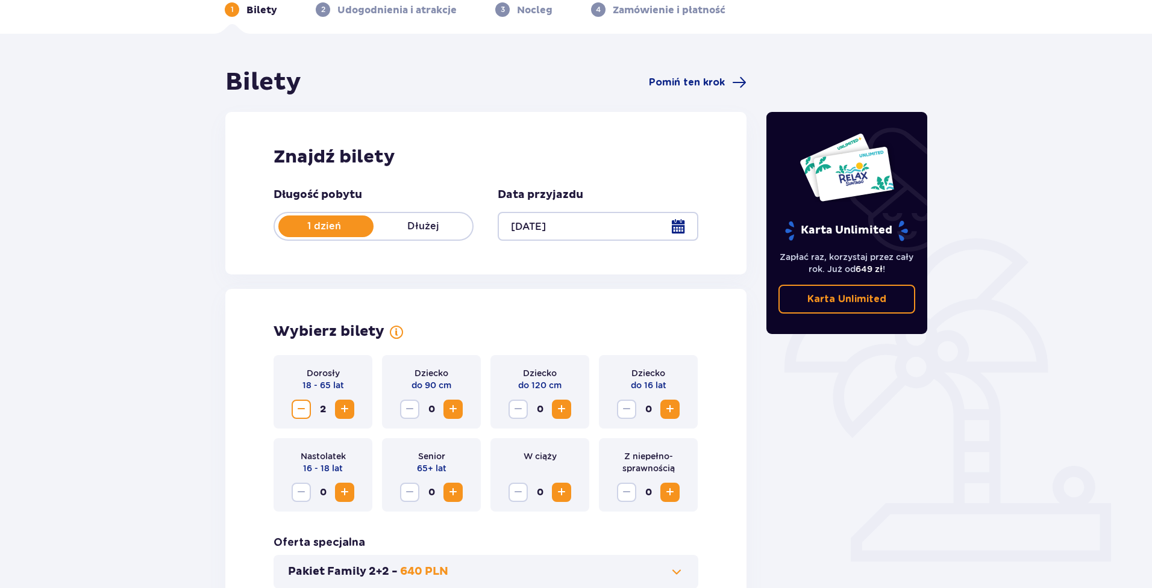
scroll to position [0, 0]
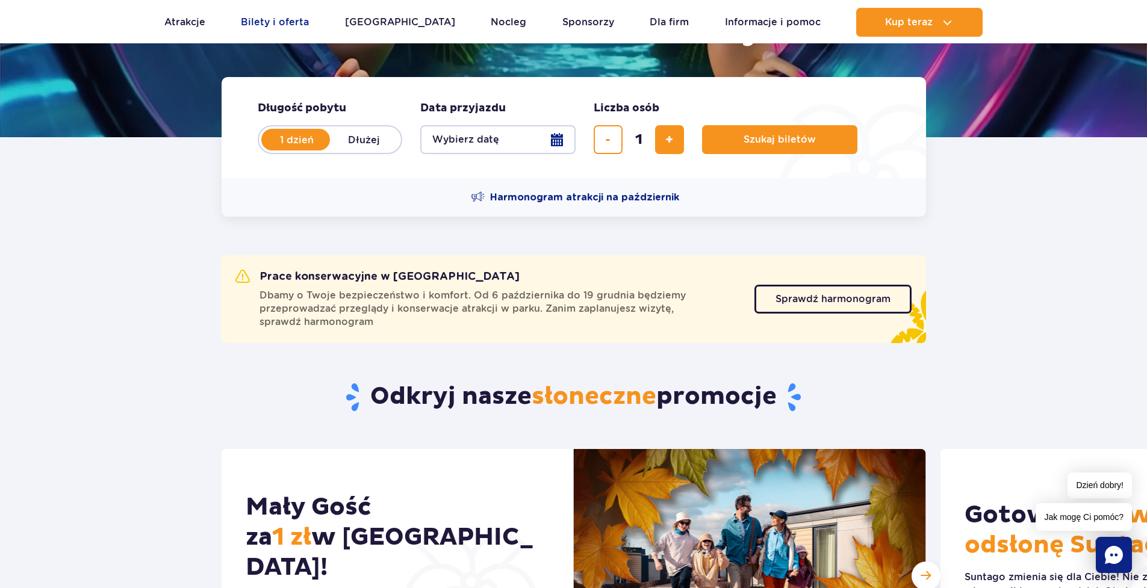
click at [267, 22] on link "Bilety i oferta" at bounding box center [275, 22] width 68 height 29
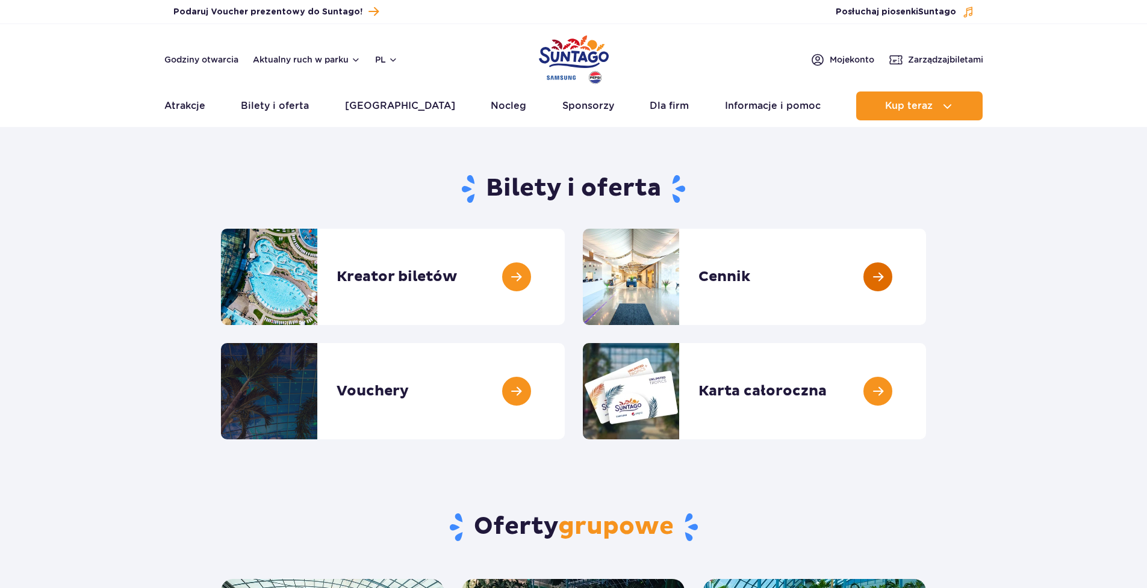
click at [926, 305] on link at bounding box center [926, 277] width 0 height 96
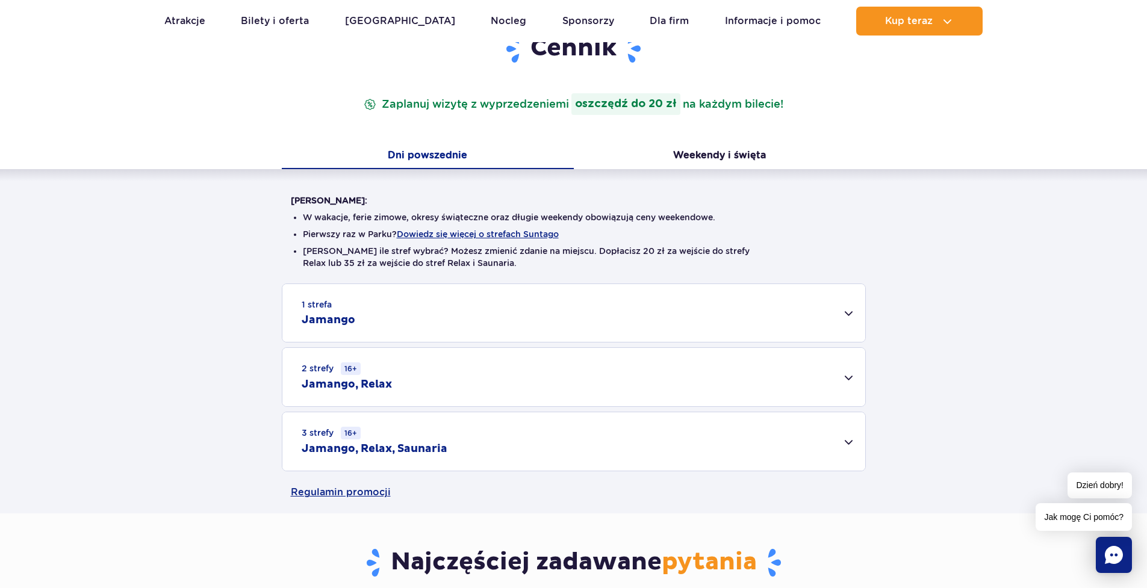
scroll to position [241, 0]
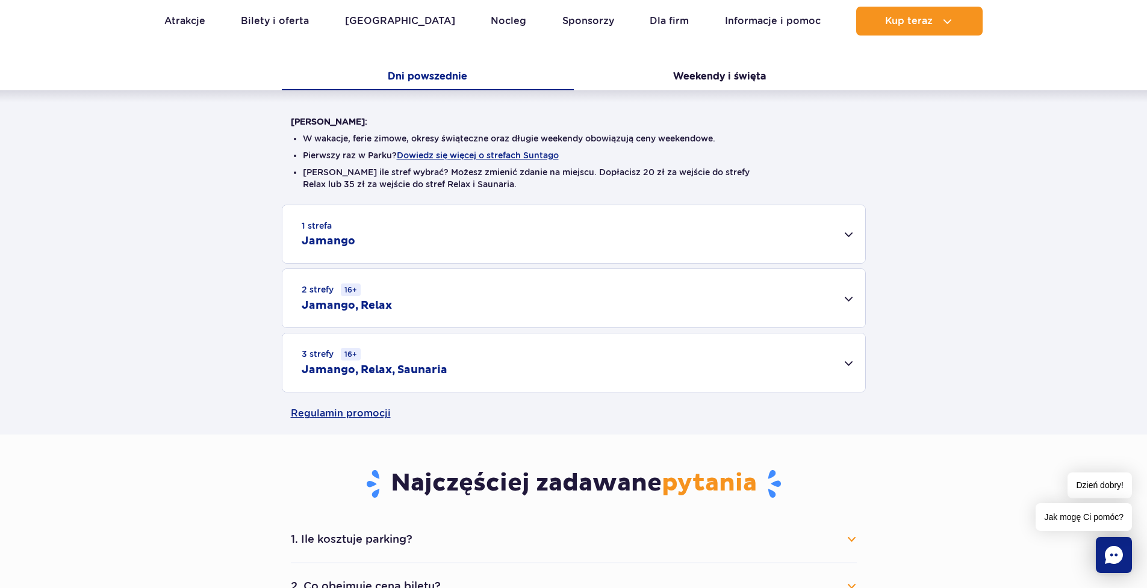
click at [369, 236] on div "1 strefa Jamango" at bounding box center [573, 234] width 583 height 58
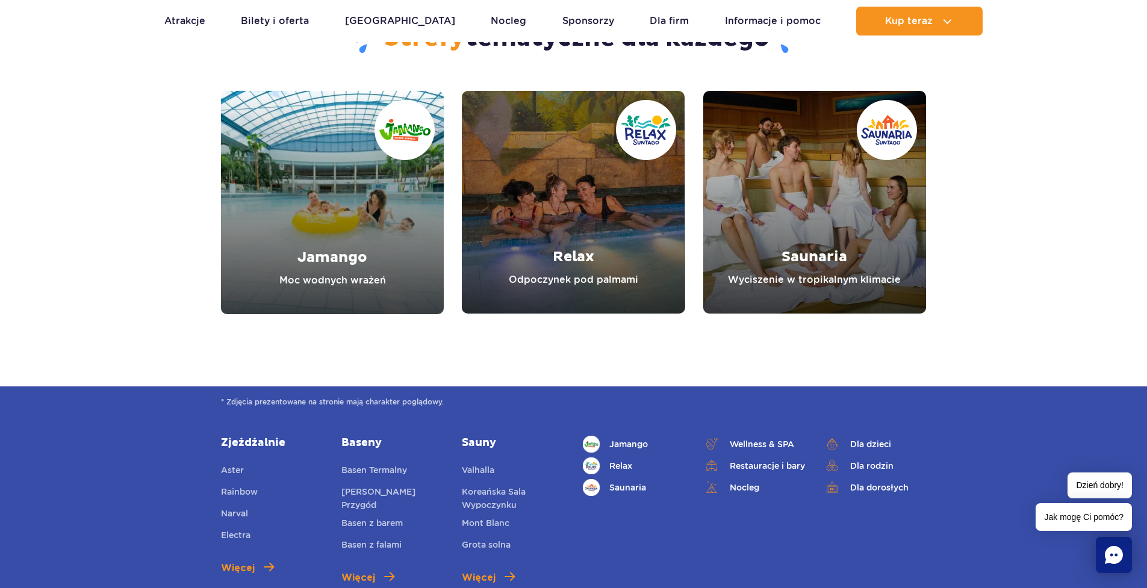
scroll to position [1686, 0]
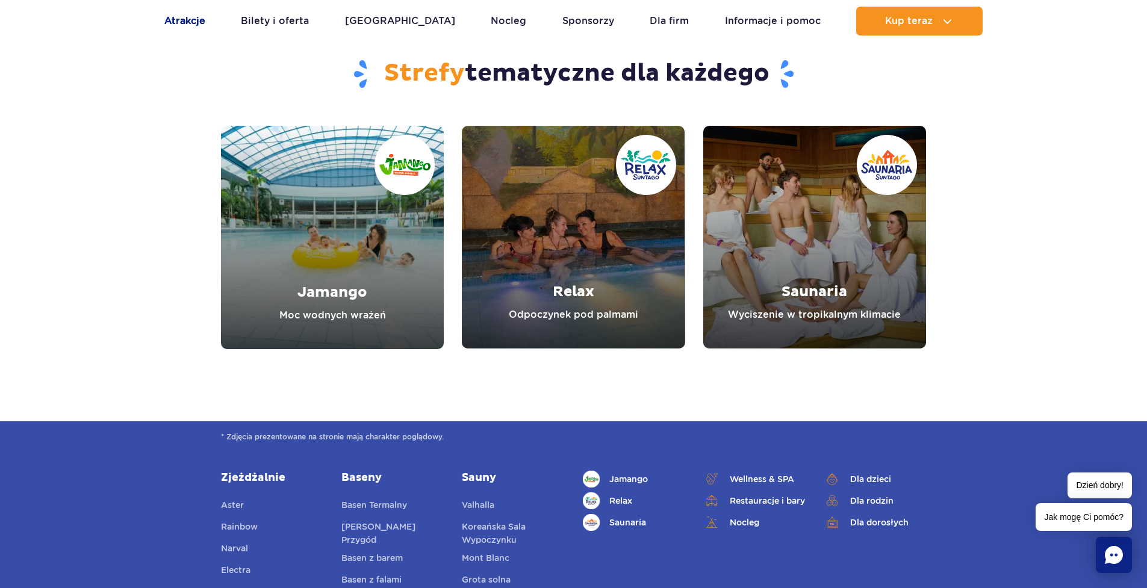
click at [176, 15] on link "Atrakcje" at bounding box center [184, 21] width 41 height 29
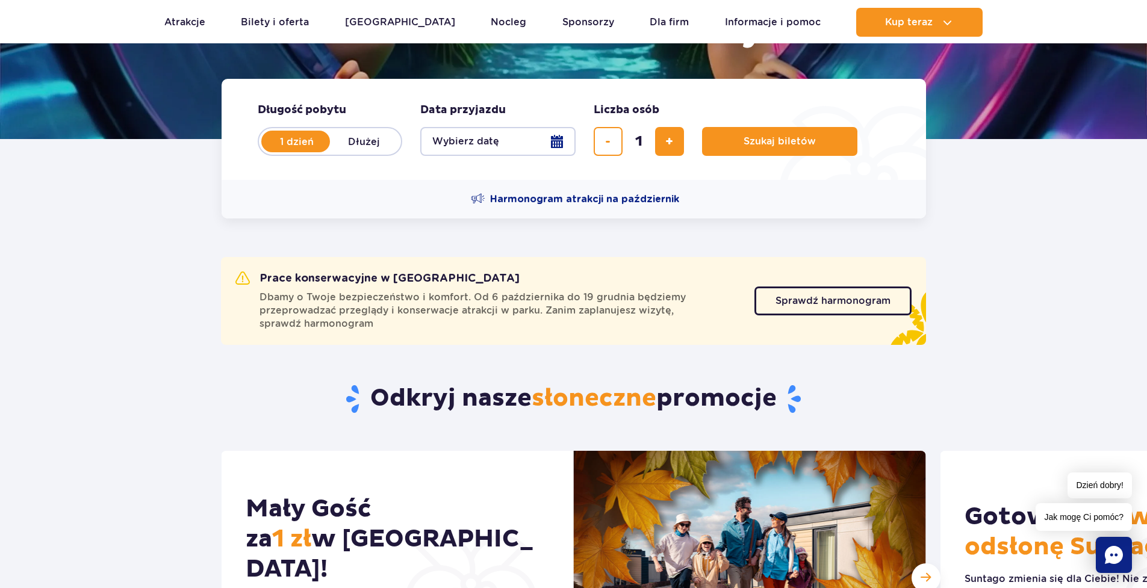
scroll to position [161, 0]
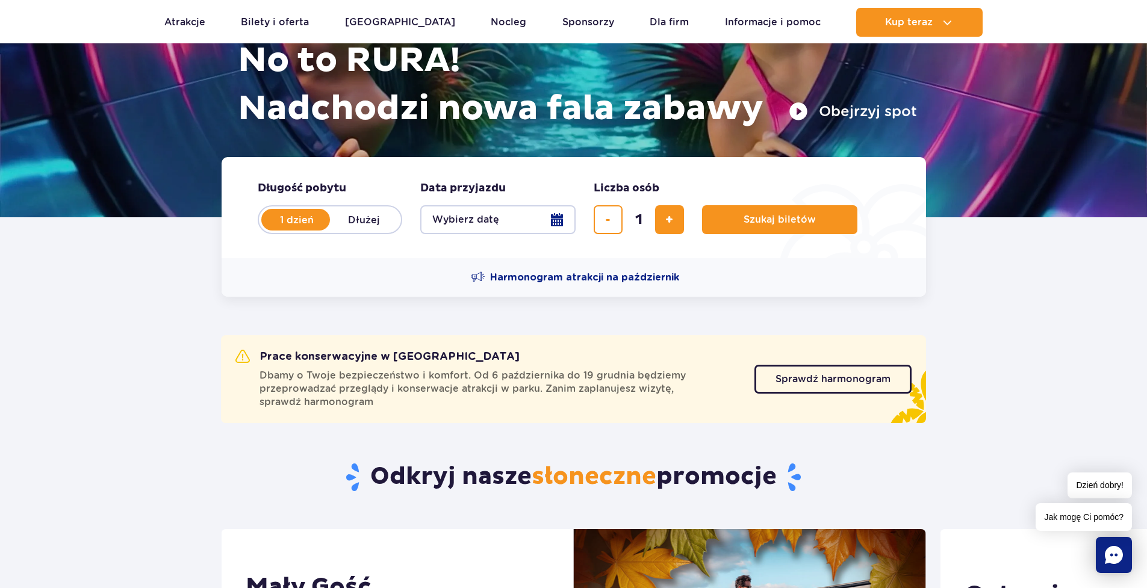
click at [536, 223] on button "Wybierz datę" at bounding box center [497, 219] width 155 height 29
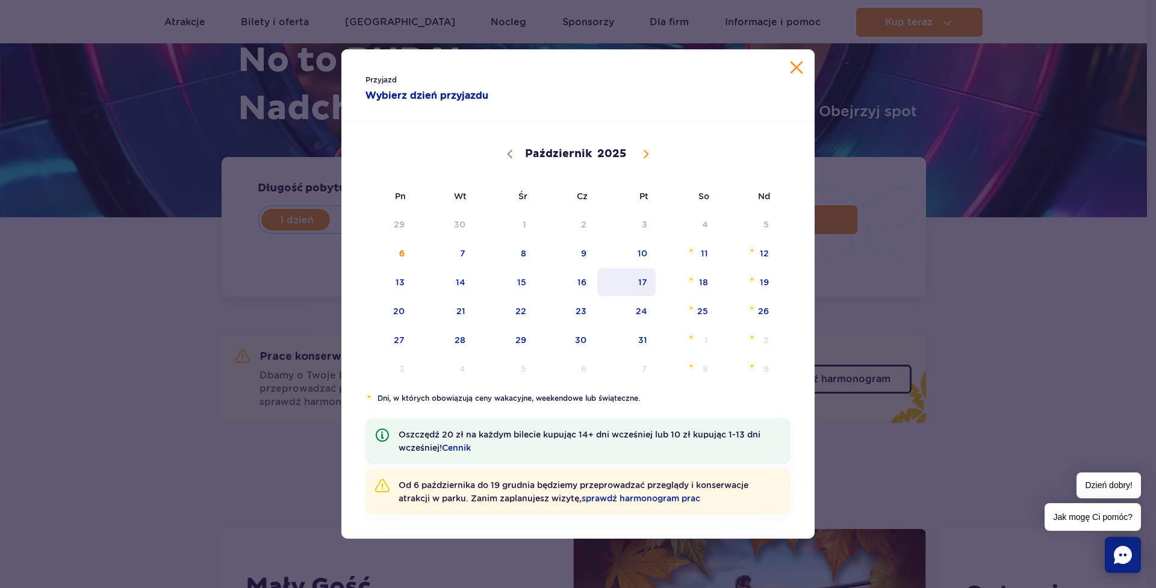
click at [650, 285] on span "17" at bounding box center [626, 283] width 61 height 28
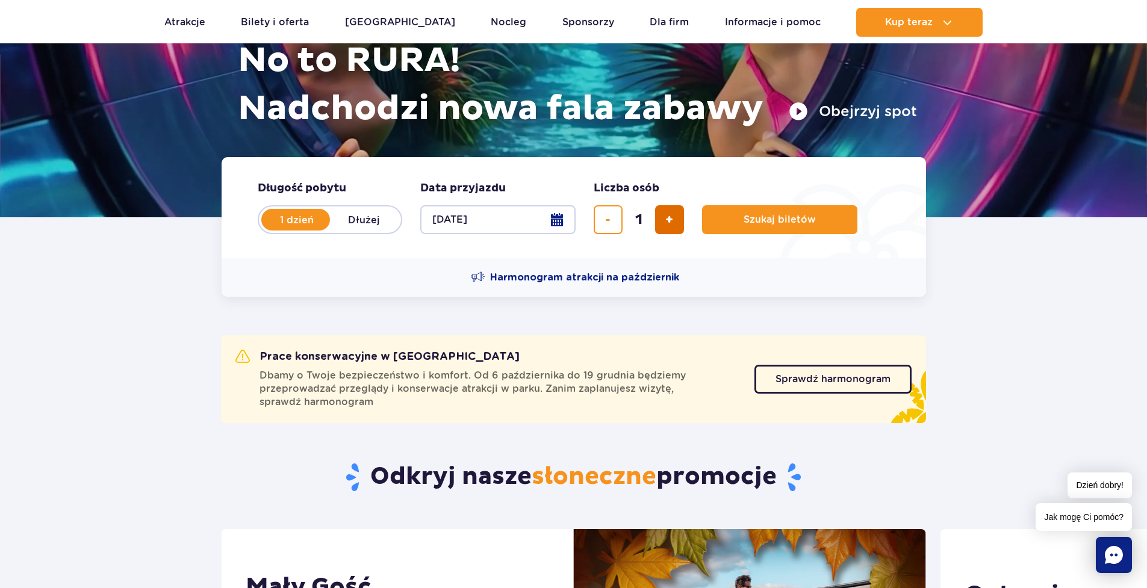
click at [663, 223] on button "dodaj bilet" at bounding box center [669, 219] width 29 height 29
click at [670, 228] on button "dodaj bilet" at bounding box center [669, 219] width 29 height 29
type input "4"
click at [741, 225] on span "Szukaj biletów" at bounding box center [775, 219] width 72 height 11
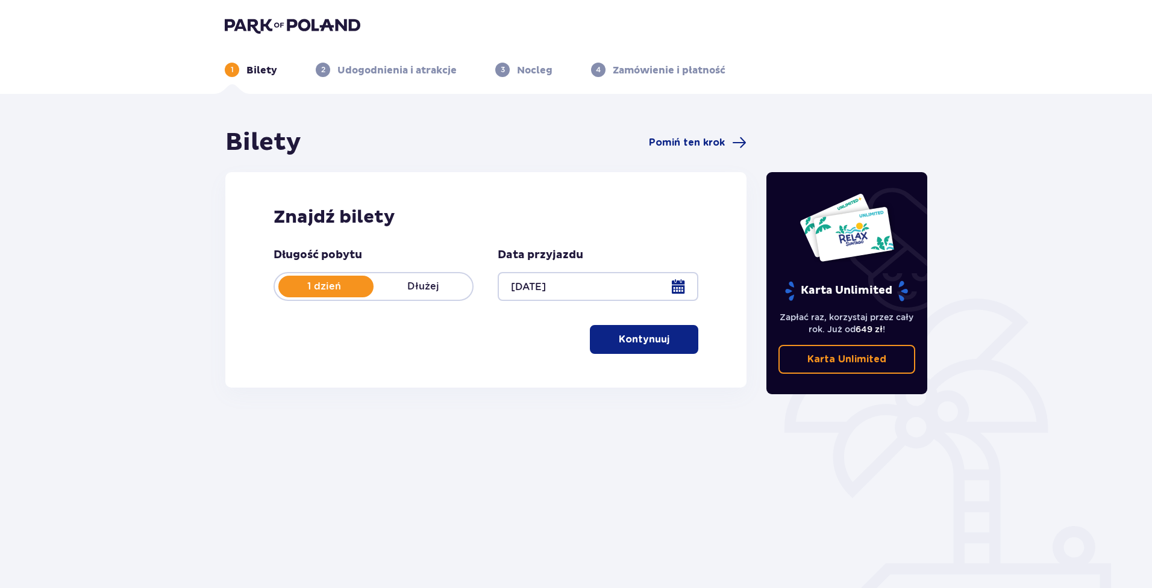
click at [625, 331] on button "Kontynuuj" at bounding box center [644, 339] width 108 height 29
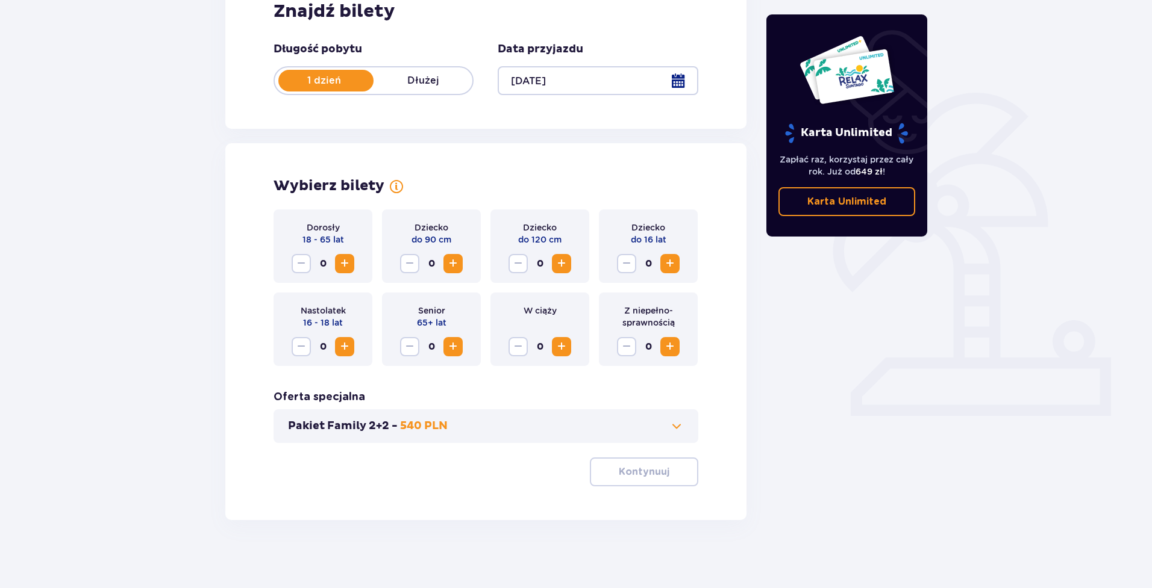
scroll to position [210, 0]
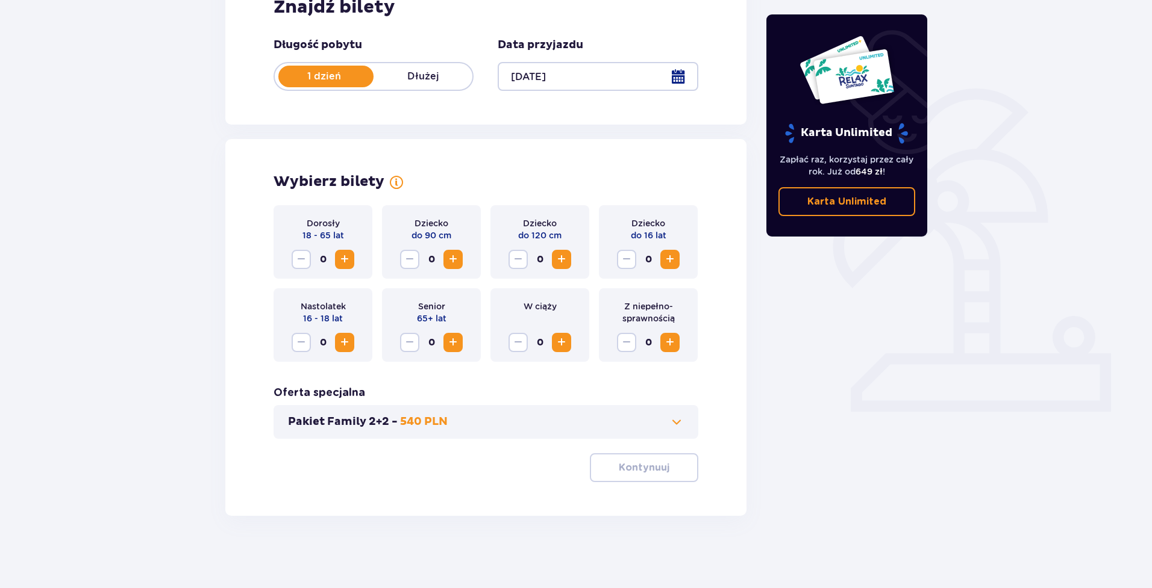
click at [351, 261] on span "Zwiększ" at bounding box center [344, 259] width 14 height 14
click at [352, 261] on button "Zwiększ" at bounding box center [344, 259] width 19 height 19
click at [344, 258] on span "Zwiększ" at bounding box center [344, 259] width 14 height 14
click at [646, 466] on p "Kontynuuj" at bounding box center [644, 467] width 51 height 13
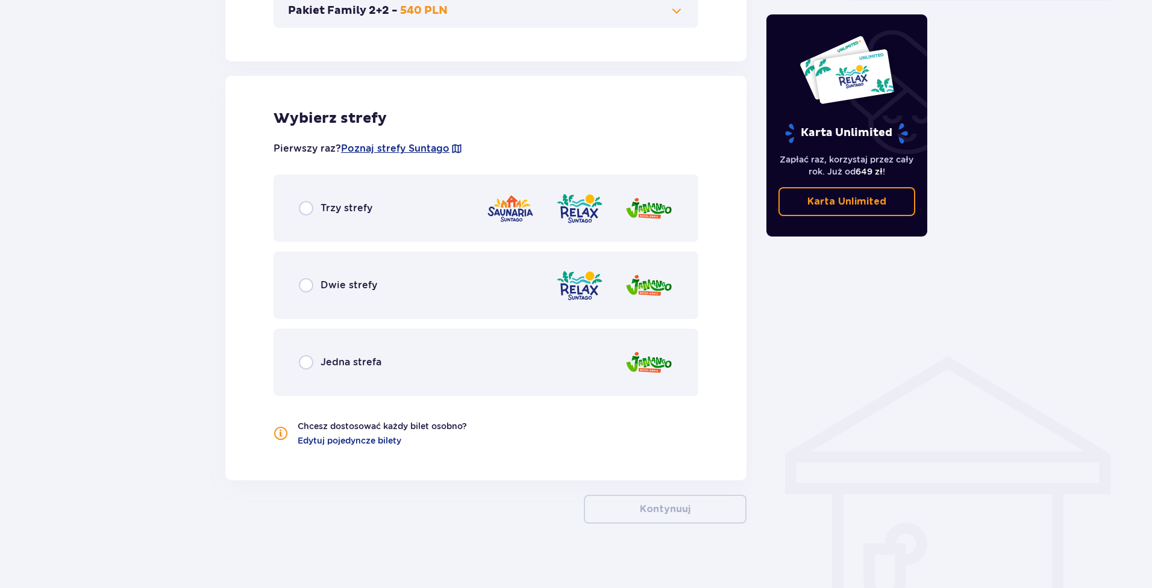
scroll to position [629, 0]
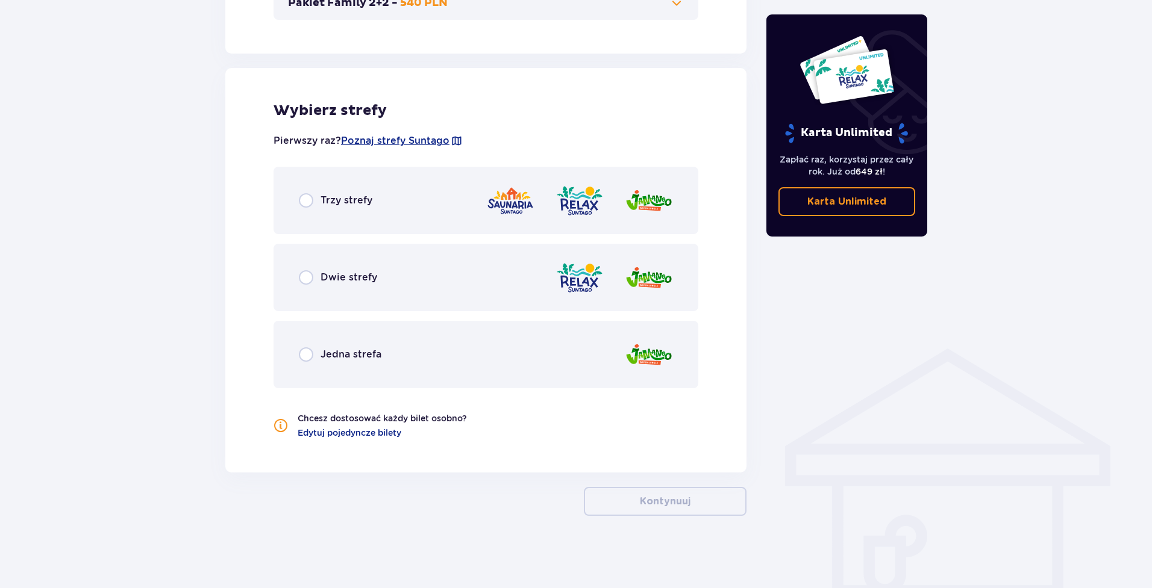
click at [303, 352] on input "radio" at bounding box center [306, 355] width 14 height 14
radio input "true"
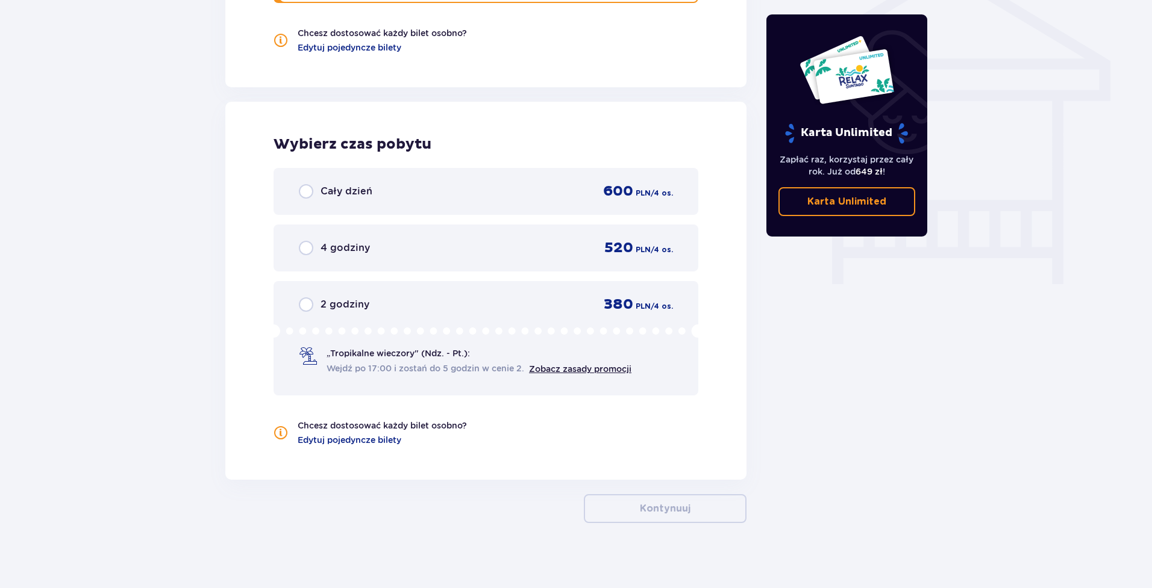
scroll to position [1022, 0]
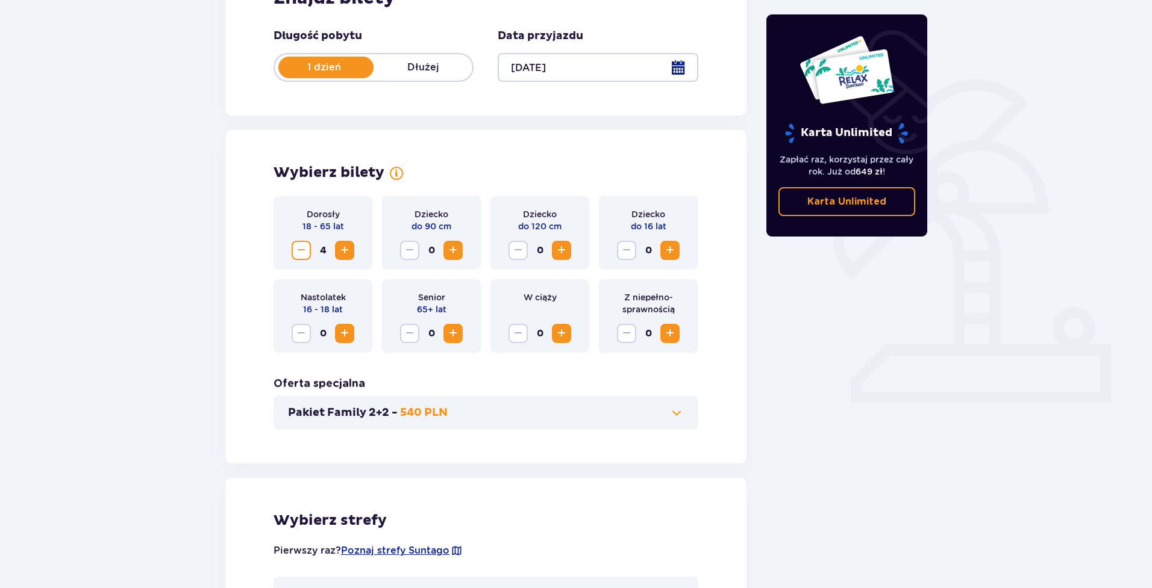
click at [304, 251] on span "Zmniejsz" at bounding box center [301, 250] width 14 height 14
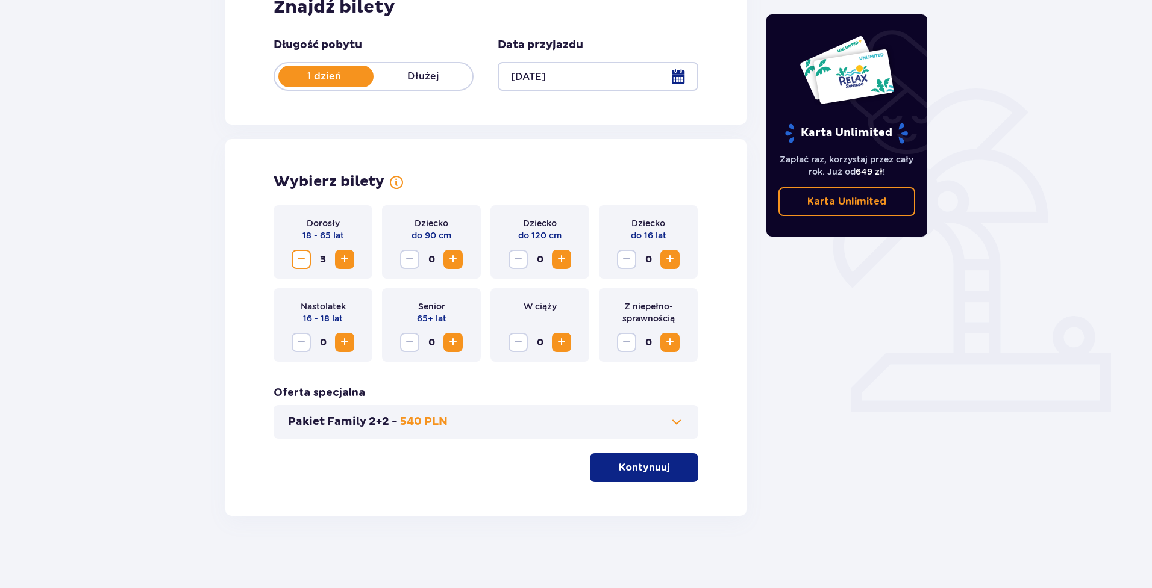
scroll to position [210, 0]
click at [304, 251] on button "Zmniejsz" at bounding box center [301, 259] width 19 height 19
click at [302, 254] on span "Zmniejsz" at bounding box center [301, 259] width 14 height 14
drag, startPoint x: 660, startPoint y: 469, endPoint x: 613, endPoint y: 471, distance: 47.6
click at [659, 469] on button "Kontynuuj" at bounding box center [644, 468] width 108 height 29
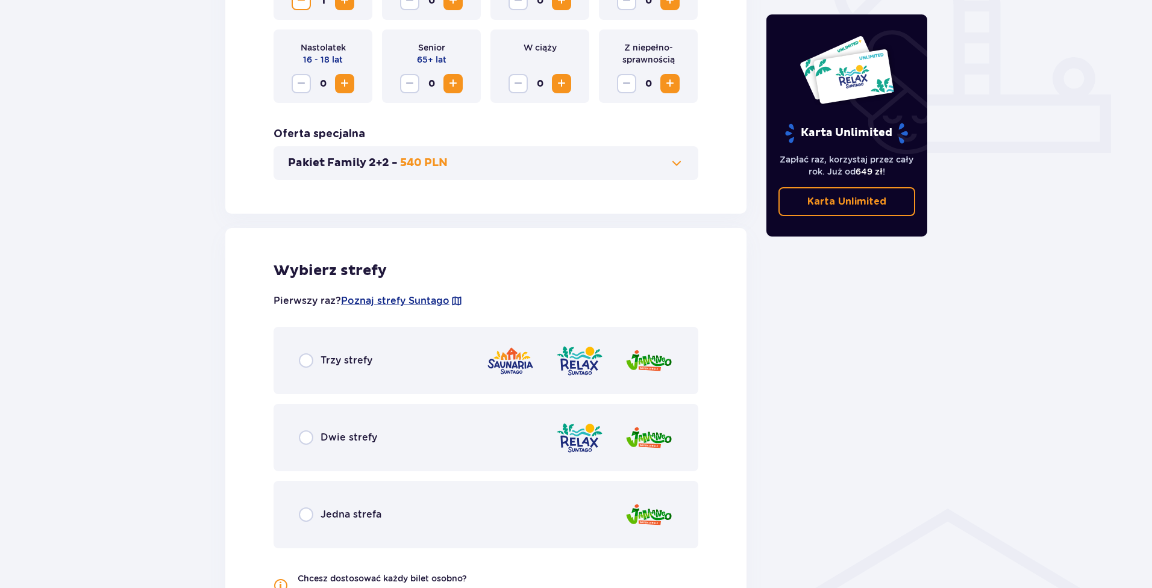
scroll to position [469, 0]
drag, startPoint x: 300, startPoint y: 507, endPoint x: 257, endPoint y: 499, distance: 43.4
click at [300, 506] on div "Jedna strefa" at bounding box center [485, 515] width 425 height 67
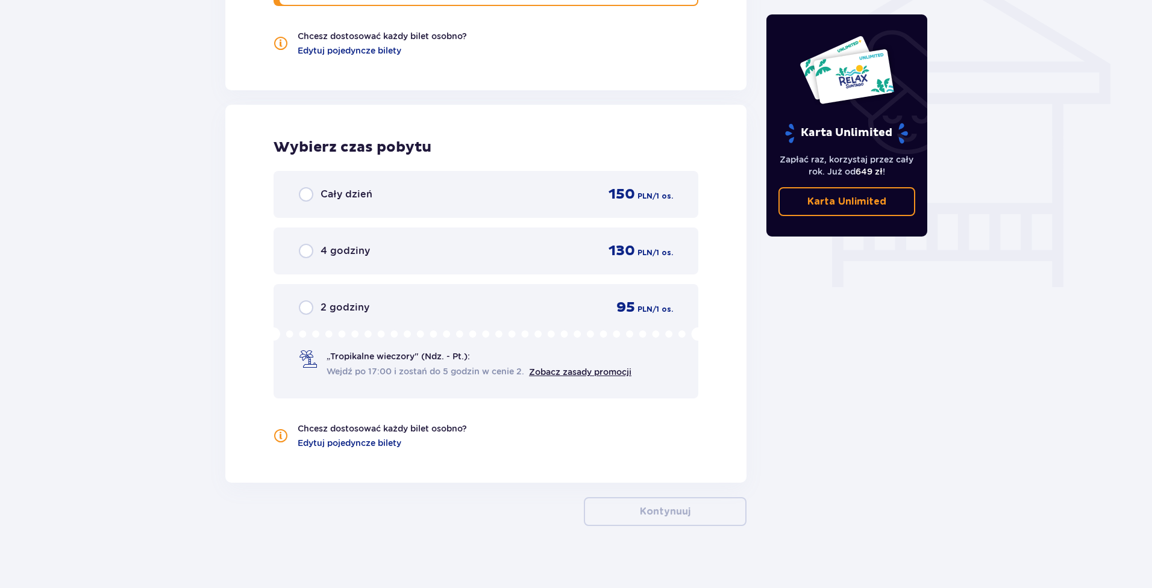
scroll to position [1022, 0]
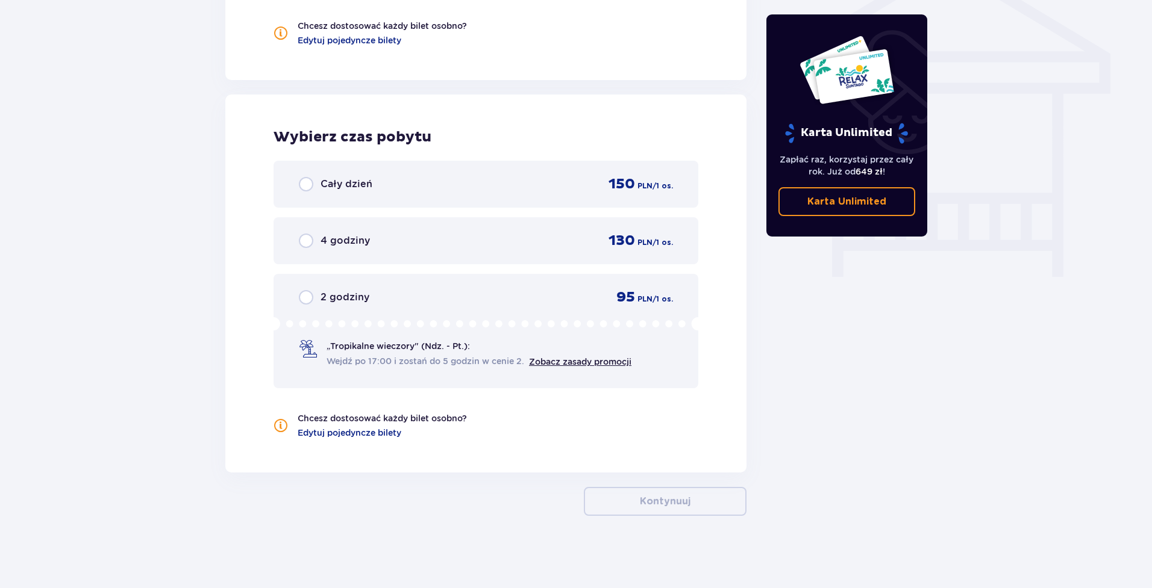
click at [354, 295] on span "2 godziny" at bounding box center [344, 297] width 49 height 13
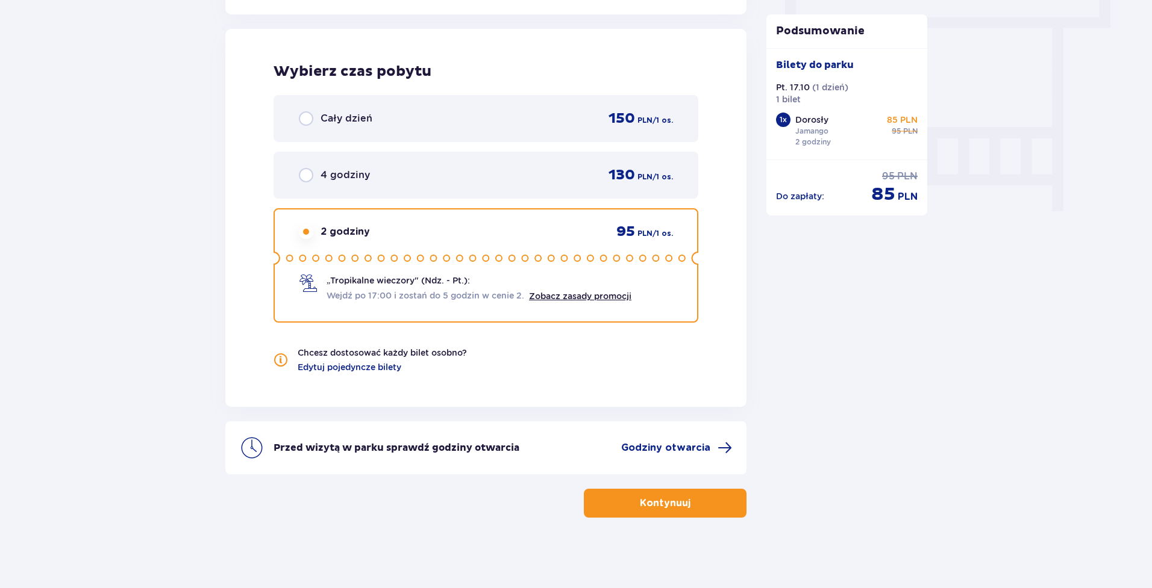
scroll to position [1090, 0]
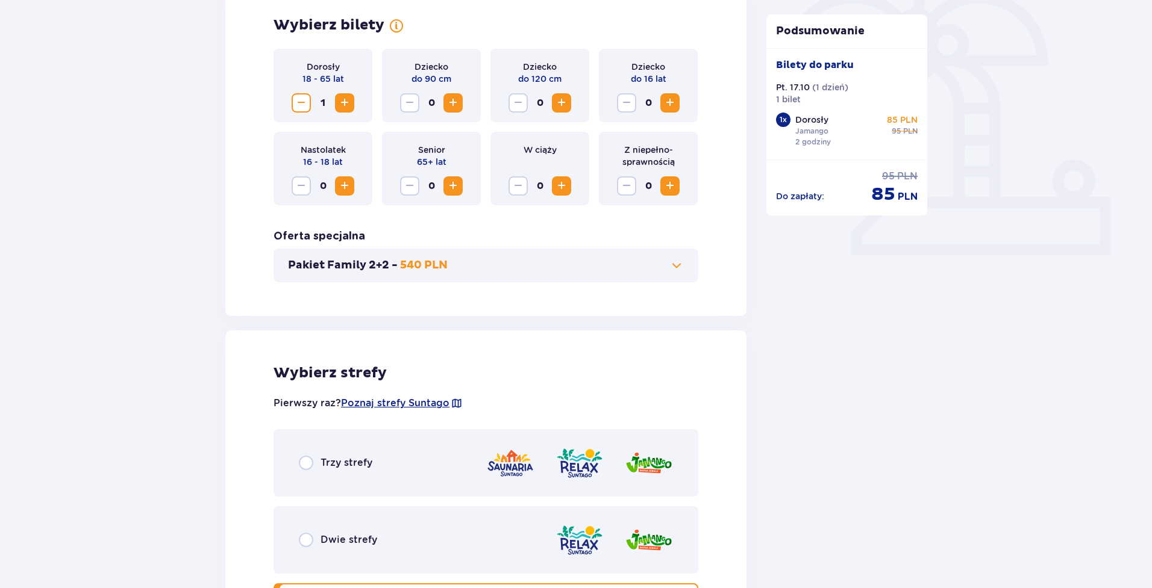
click at [347, 104] on span "Zwiększ" at bounding box center [344, 103] width 14 height 14
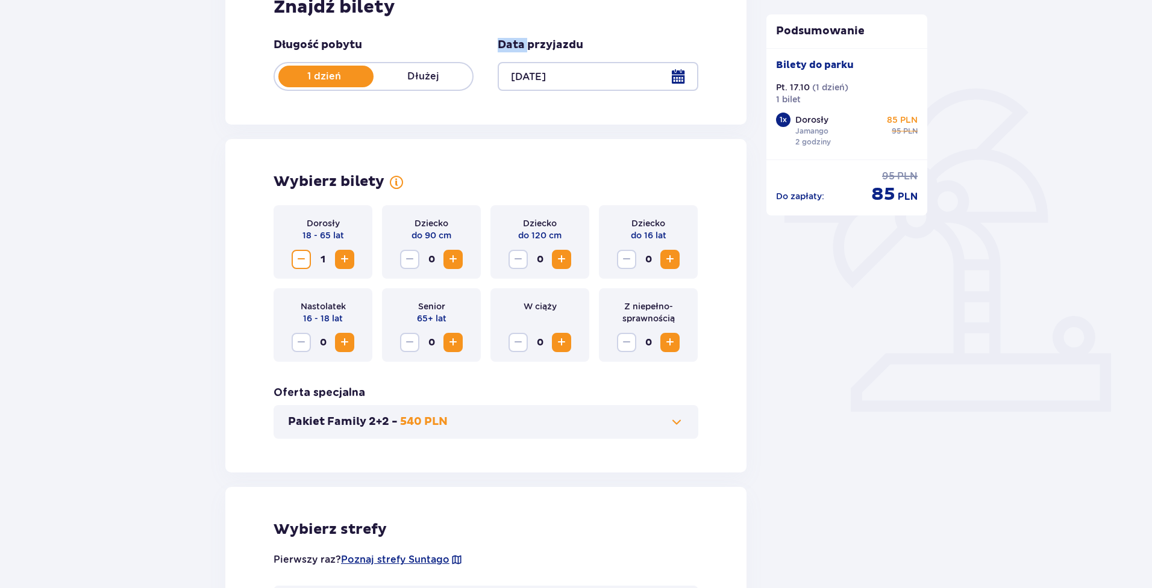
click at [347, 104] on div "Znajdź bilety Długość pobytu 1 dzień Dłużej Data przyjazdu 17.10.25" at bounding box center [485, 43] width 521 height 163
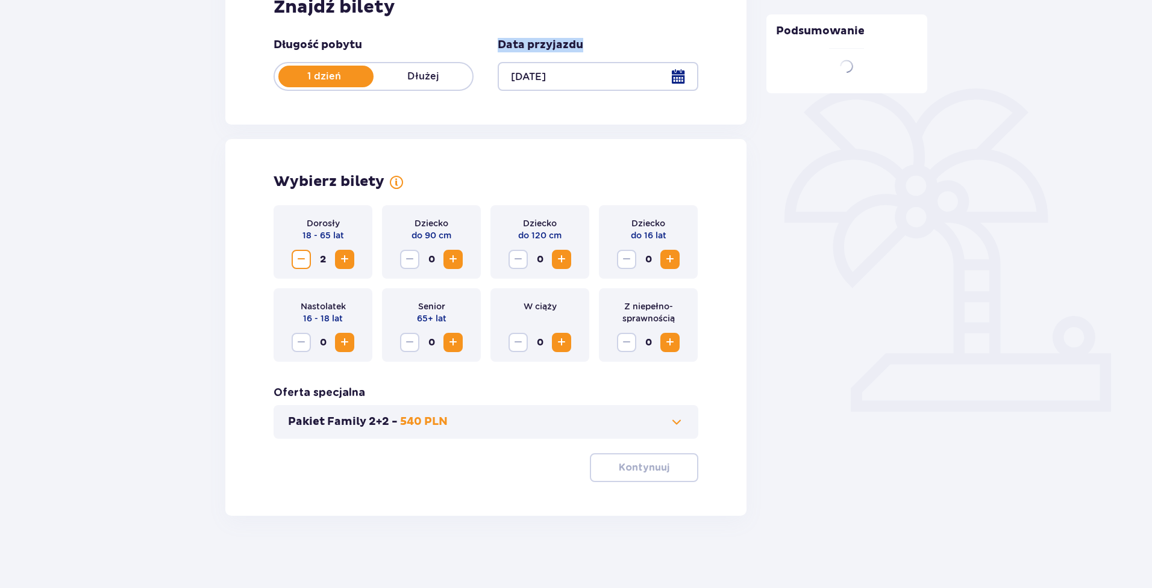
click at [347, 104] on div "Znajdź bilety Długość pobytu 1 dzień Dłużej Data przyjazdu 17.10.25" at bounding box center [485, 43] width 521 height 163
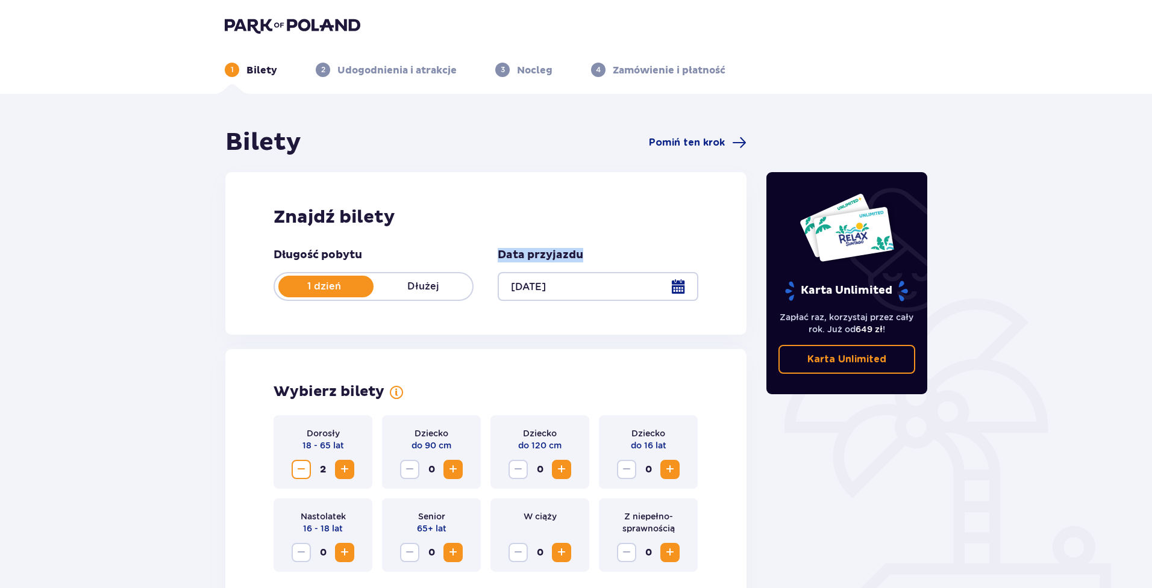
scroll to position [210, 0]
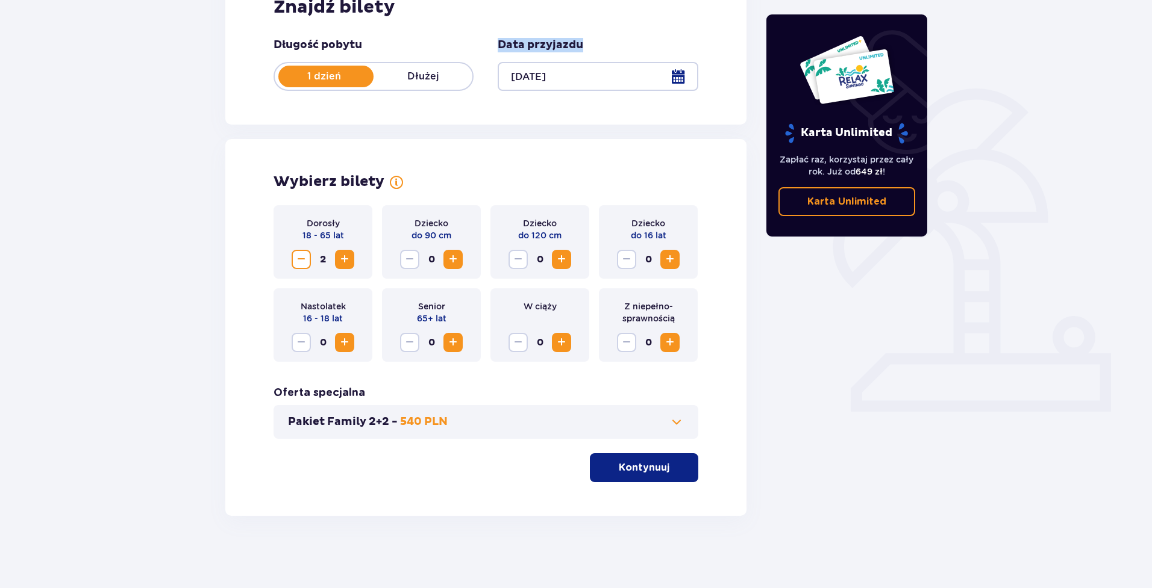
click at [347, 260] on span "Zwiększ" at bounding box center [344, 259] width 14 height 14
click at [621, 470] on p "Kontynuuj" at bounding box center [644, 467] width 51 height 13
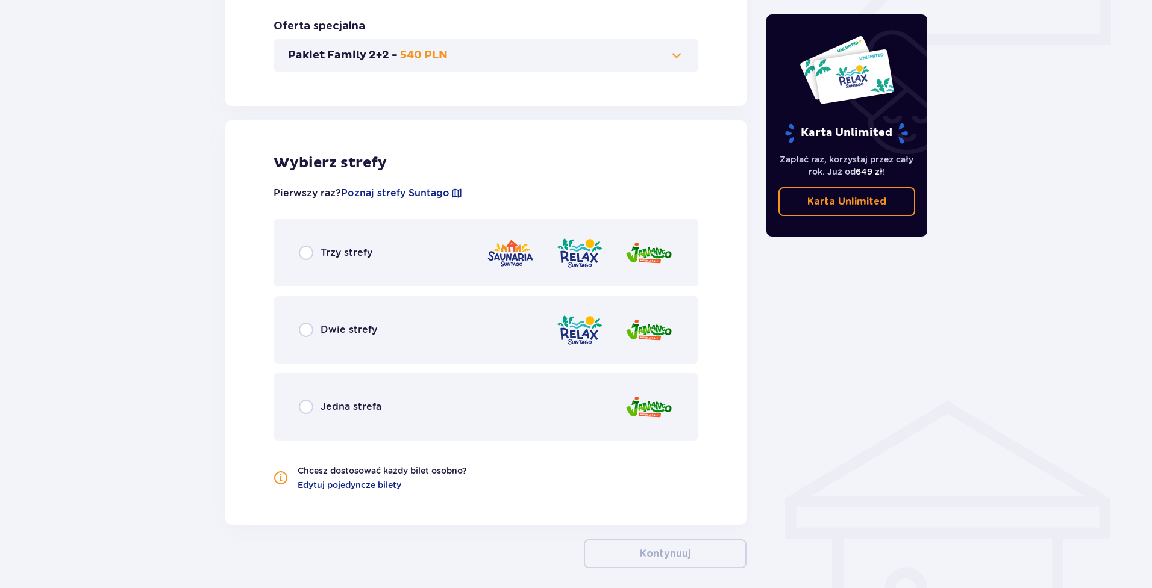
scroll to position [629, 0]
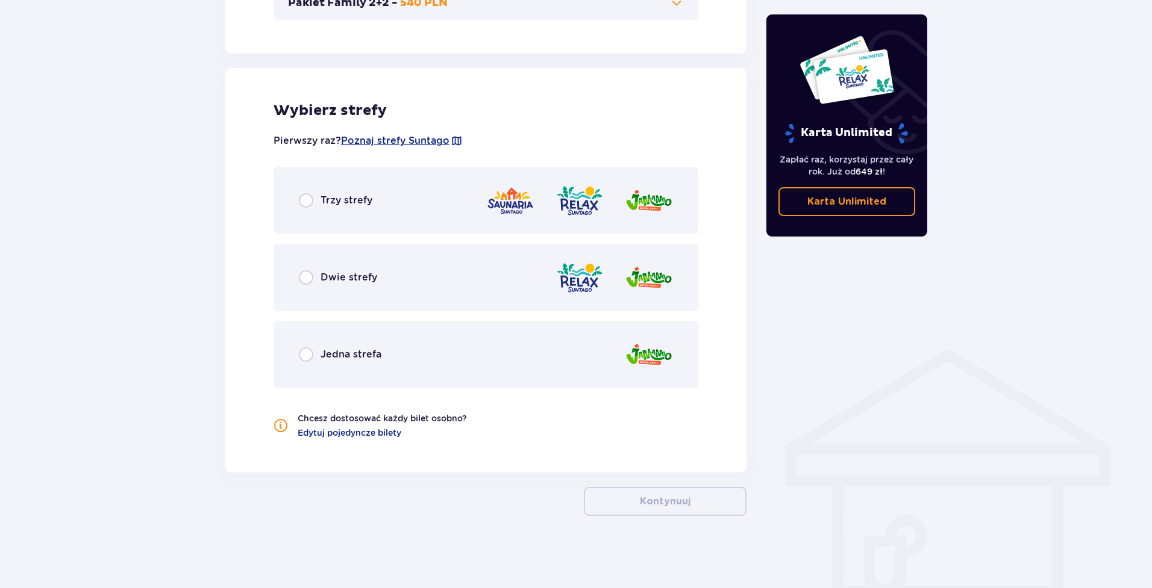
click at [342, 364] on div "Jedna strefa" at bounding box center [485, 354] width 425 height 67
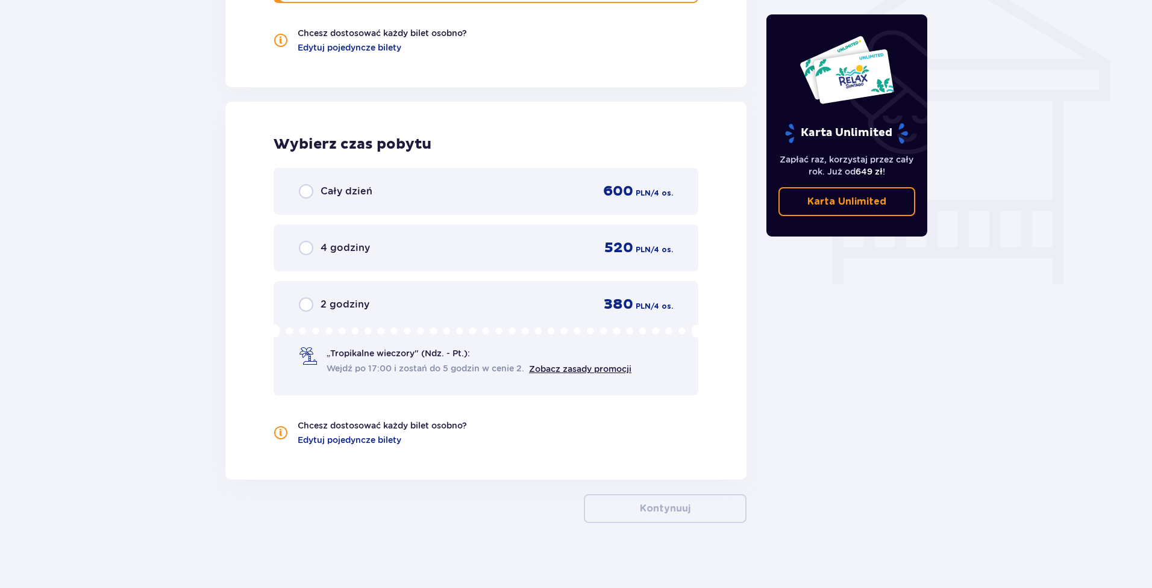
scroll to position [1022, 0]
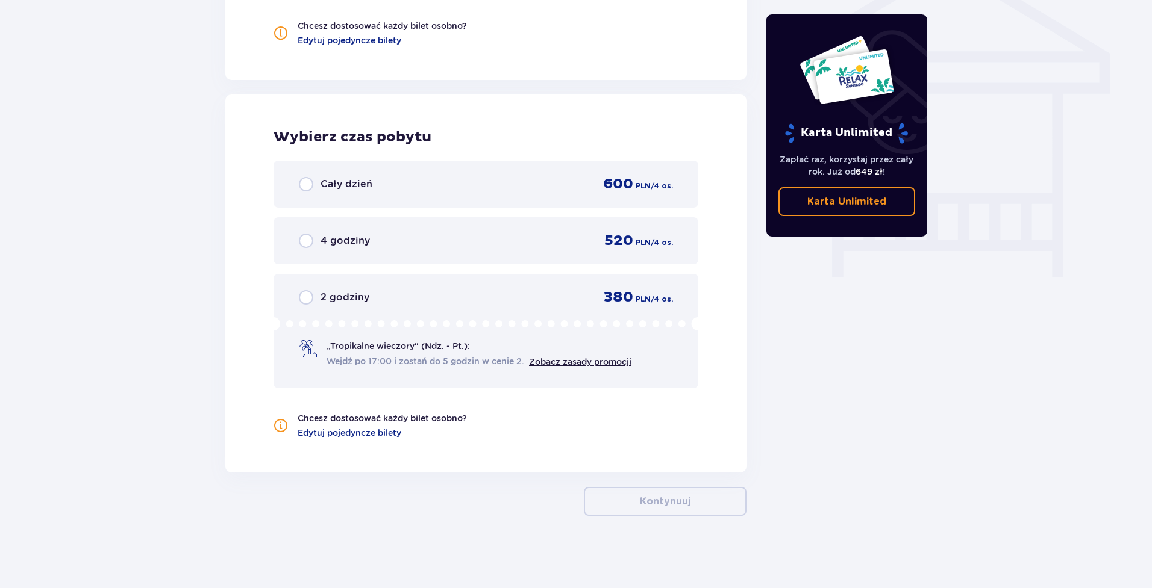
click at [342, 292] on span "2 godziny" at bounding box center [344, 297] width 49 height 13
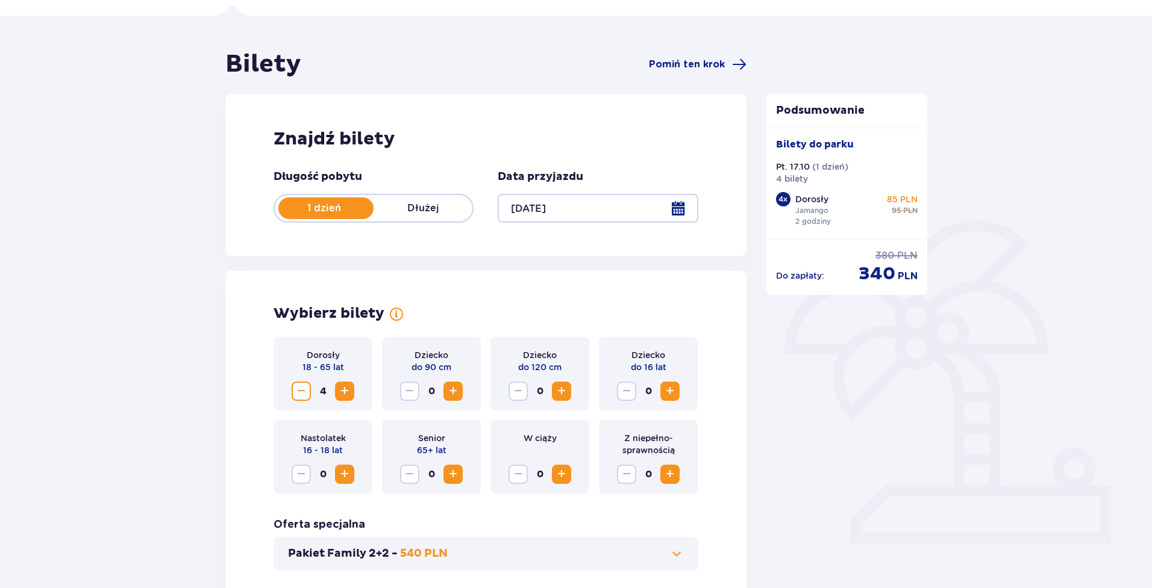
scroll to position [0, 0]
